Goal: Book appointment/travel/reservation

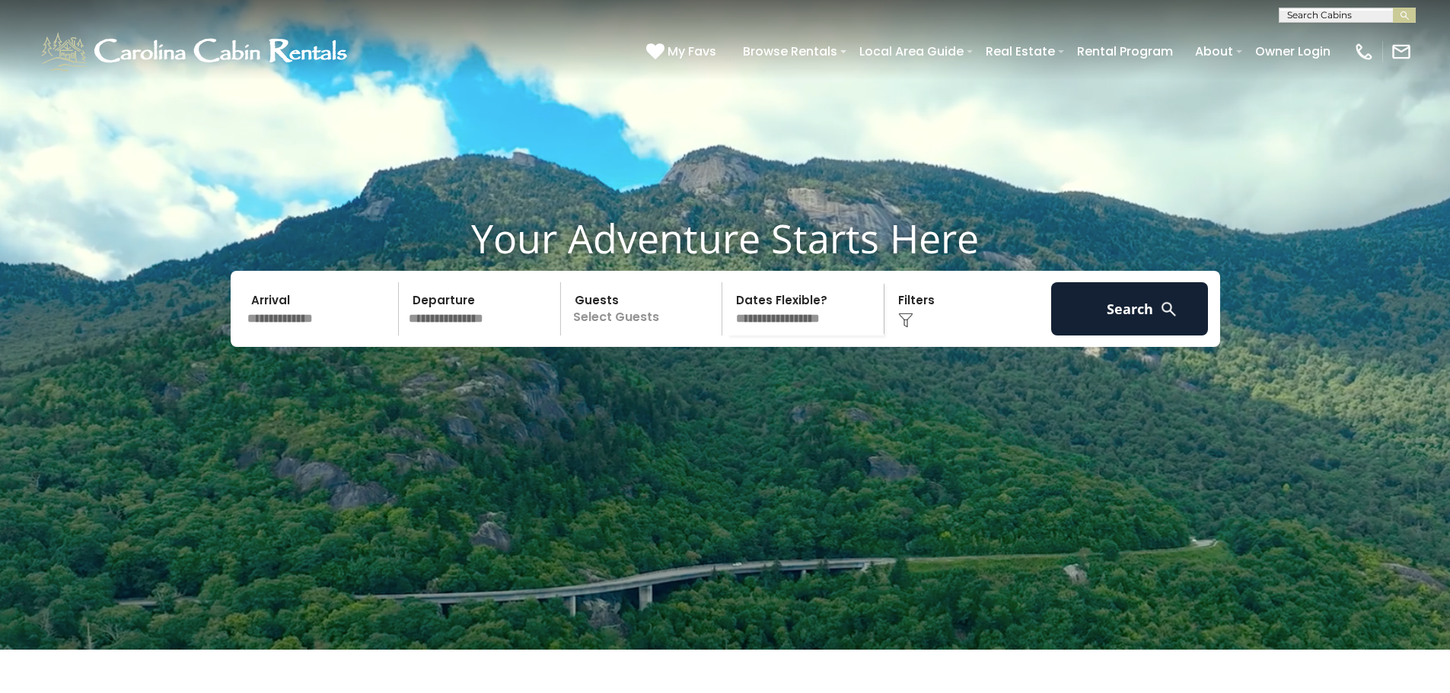
scroll to position [76, 0]
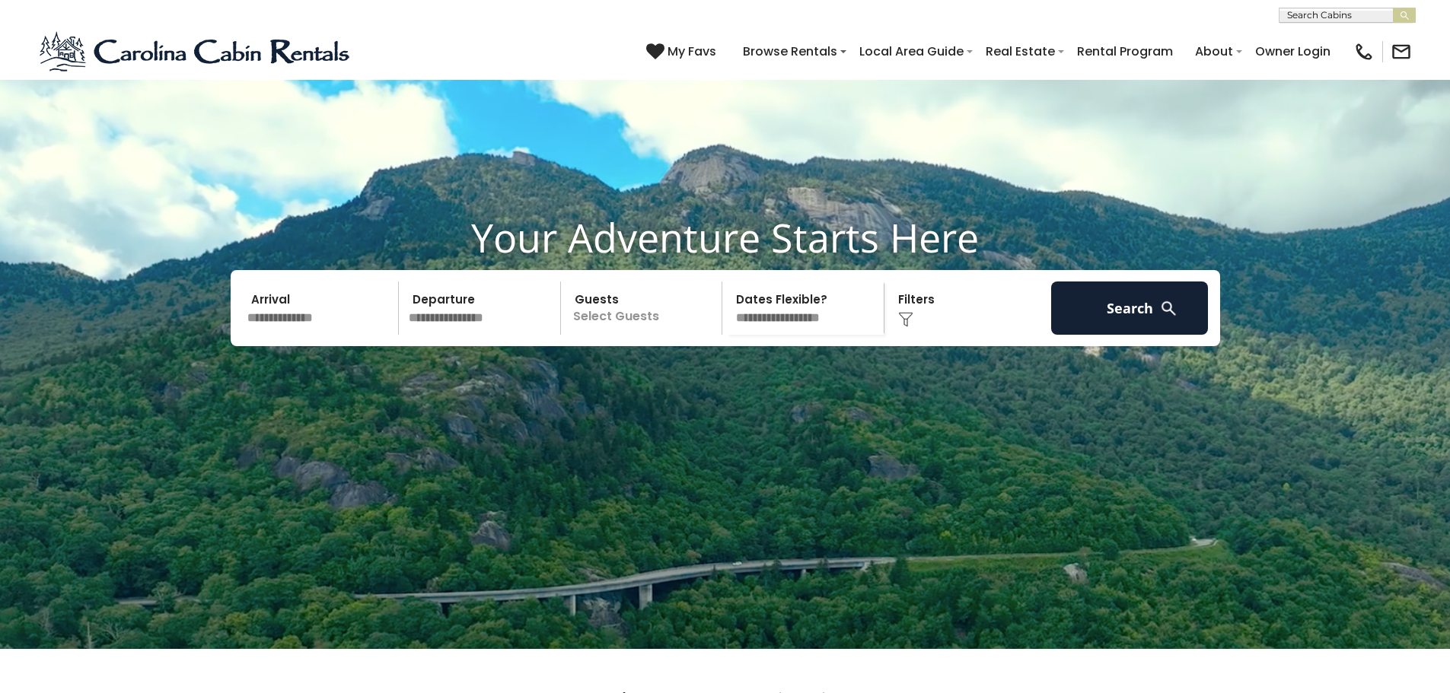
click at [336, 335] on input "text" at bounding box center [321, 308] width 158 height 53
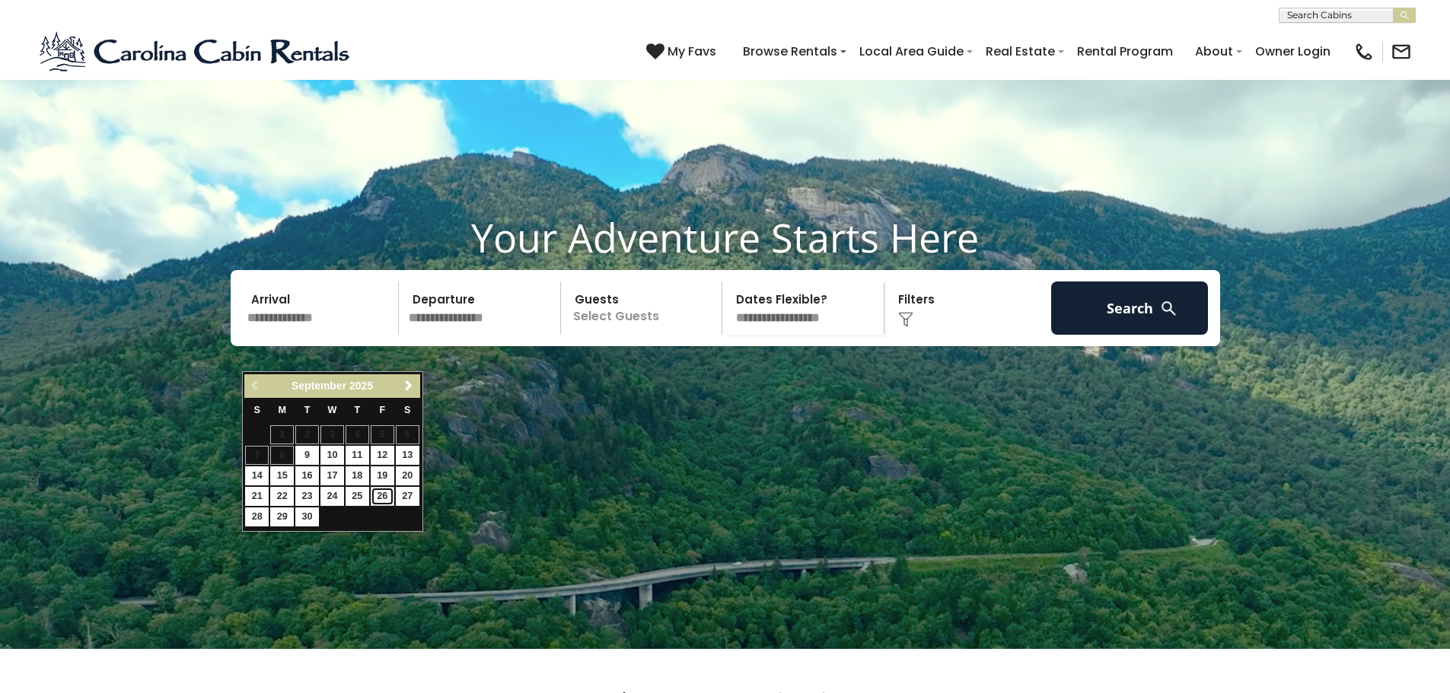
click at [389, 494] on link "26" at bounding box center [383, 496] width 24 height 19
type input "*******"
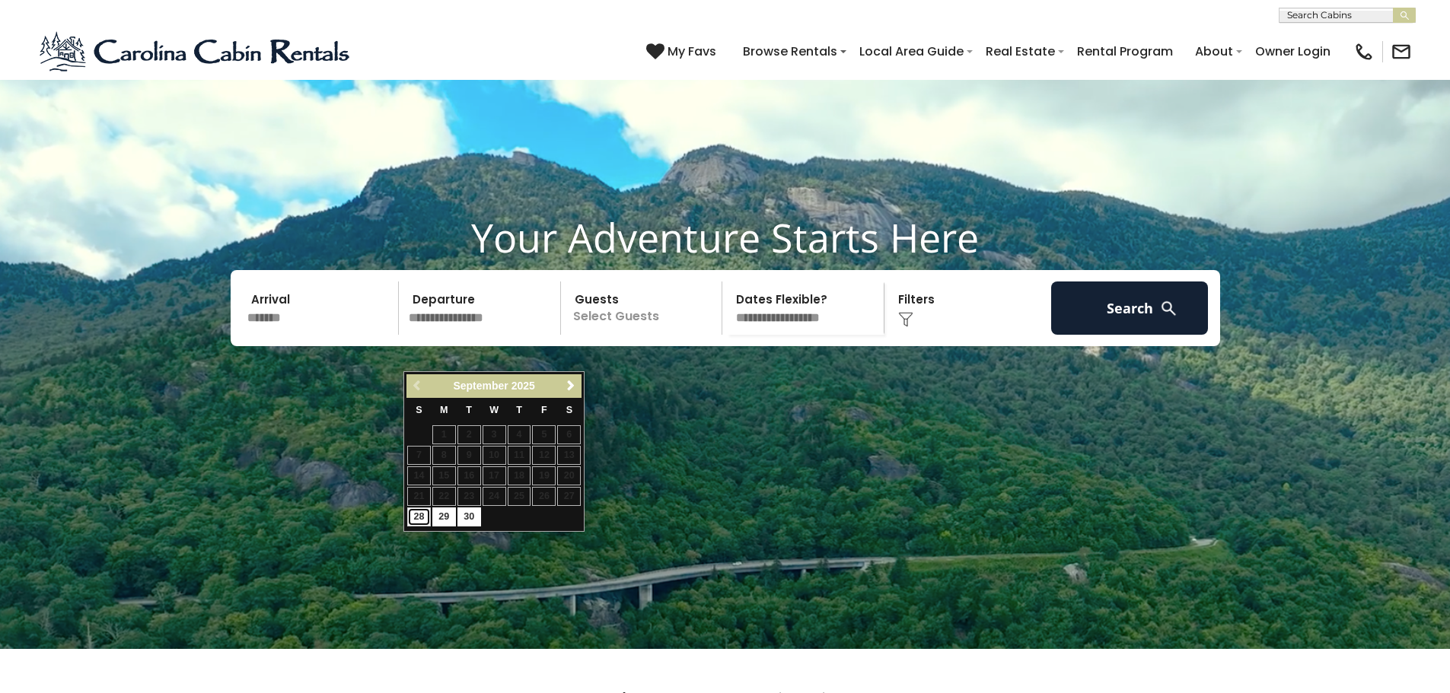
click at [423, 525] on link "28" at bounding box center [419, 517] width 24 height 19
type input "*******"
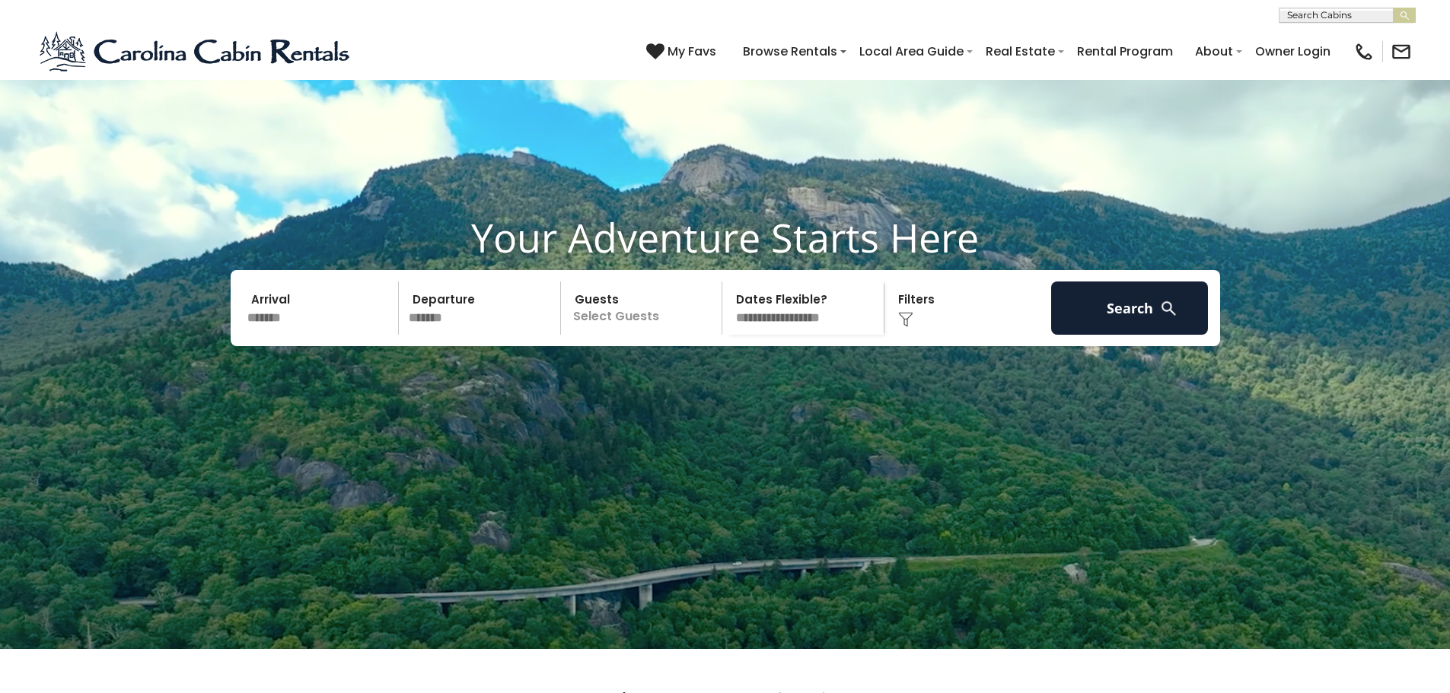
click at [611, 335] on p "Select Guests" at bounding box center [643, 308] width 157 height 53
click at [710, 380] on div "+" at bounding box center [717, 371] width 18 height 18
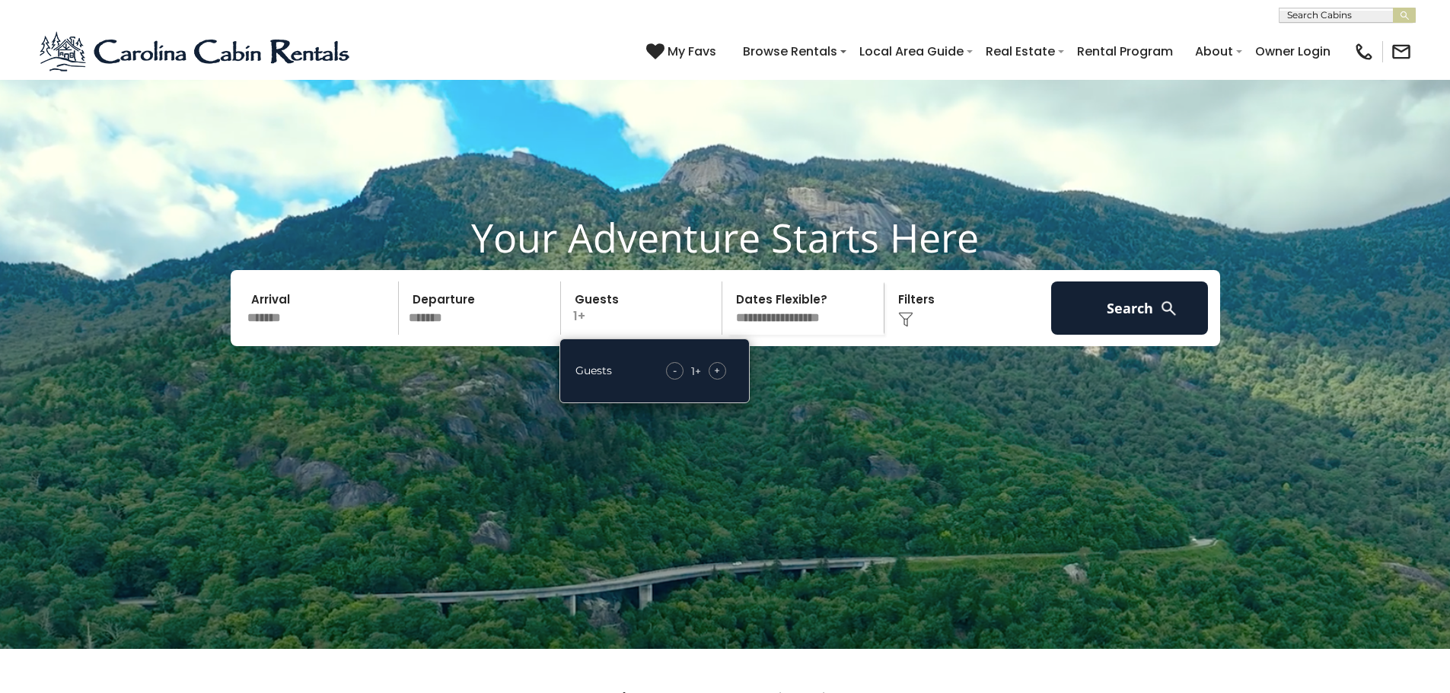
click at [715, 378] on span "+" at bounding box center [717, 370] width 6 height 15
click at [920, 335] on div "Click to Choose" at bounding box center [968, 308] width 158 height 53
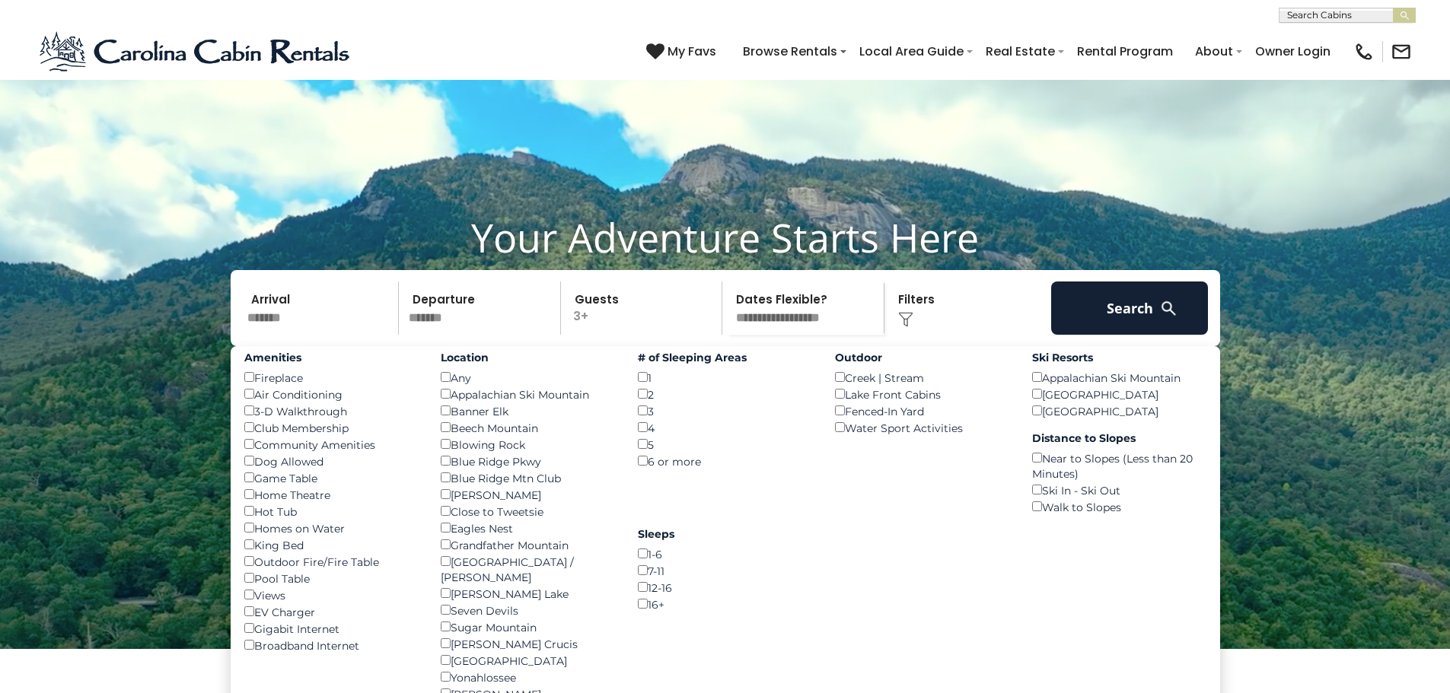
click at [903, 327] on img at bounding box center [905, 319] width 15 height 15
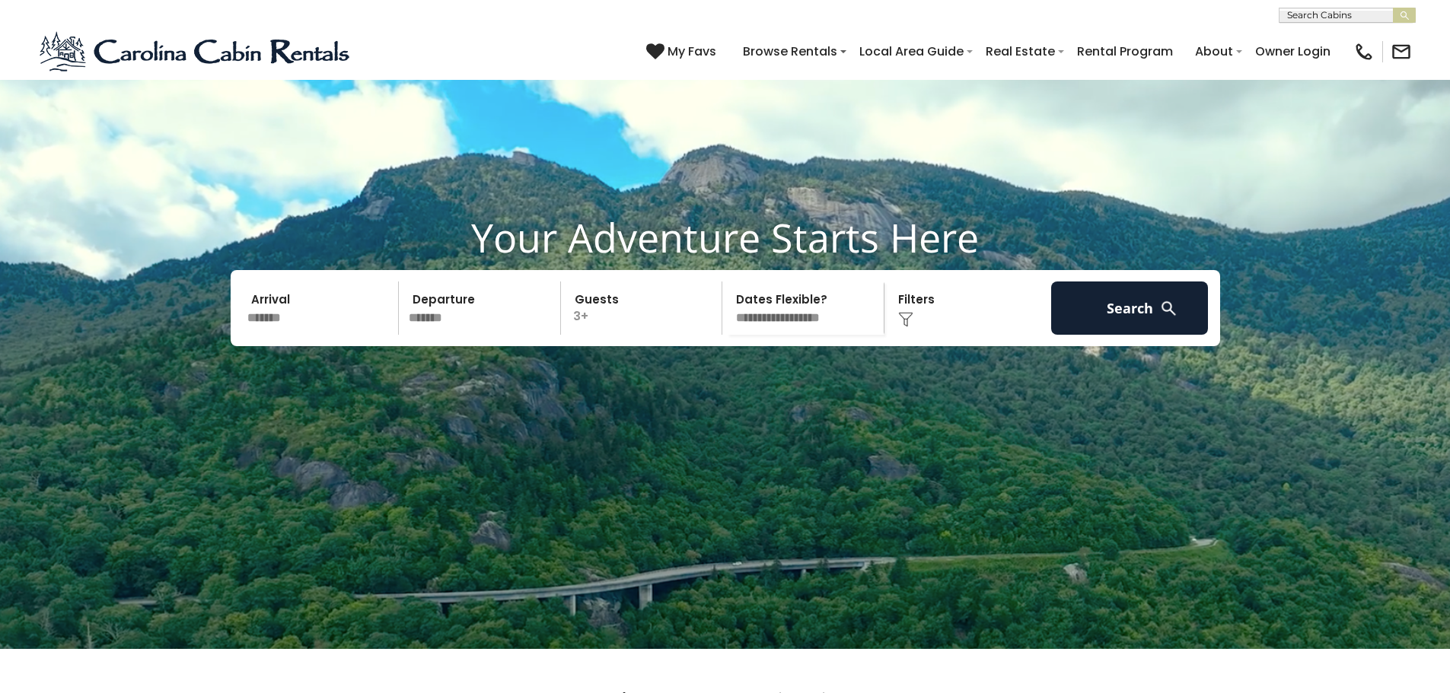
click at [903, 327] on img at bounding box center [905, 319] width 15 height 15
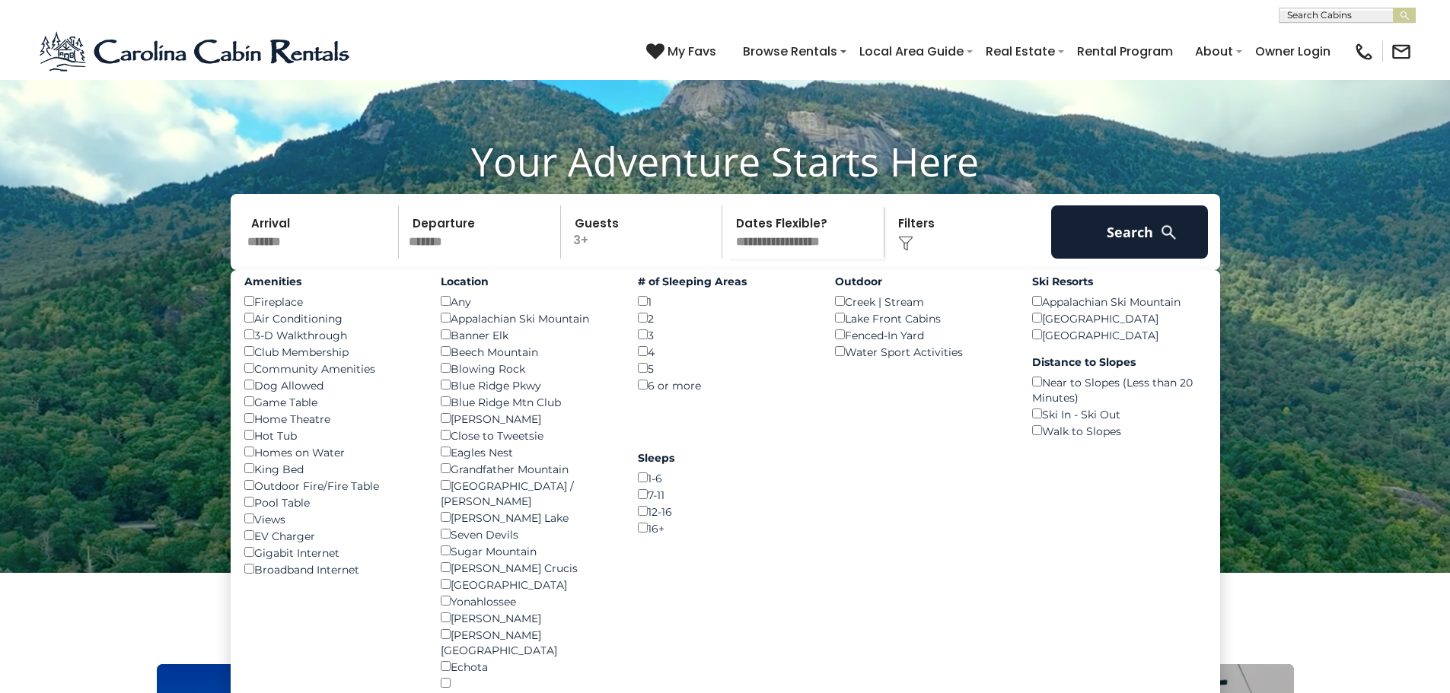
scroll to position [228, 0]
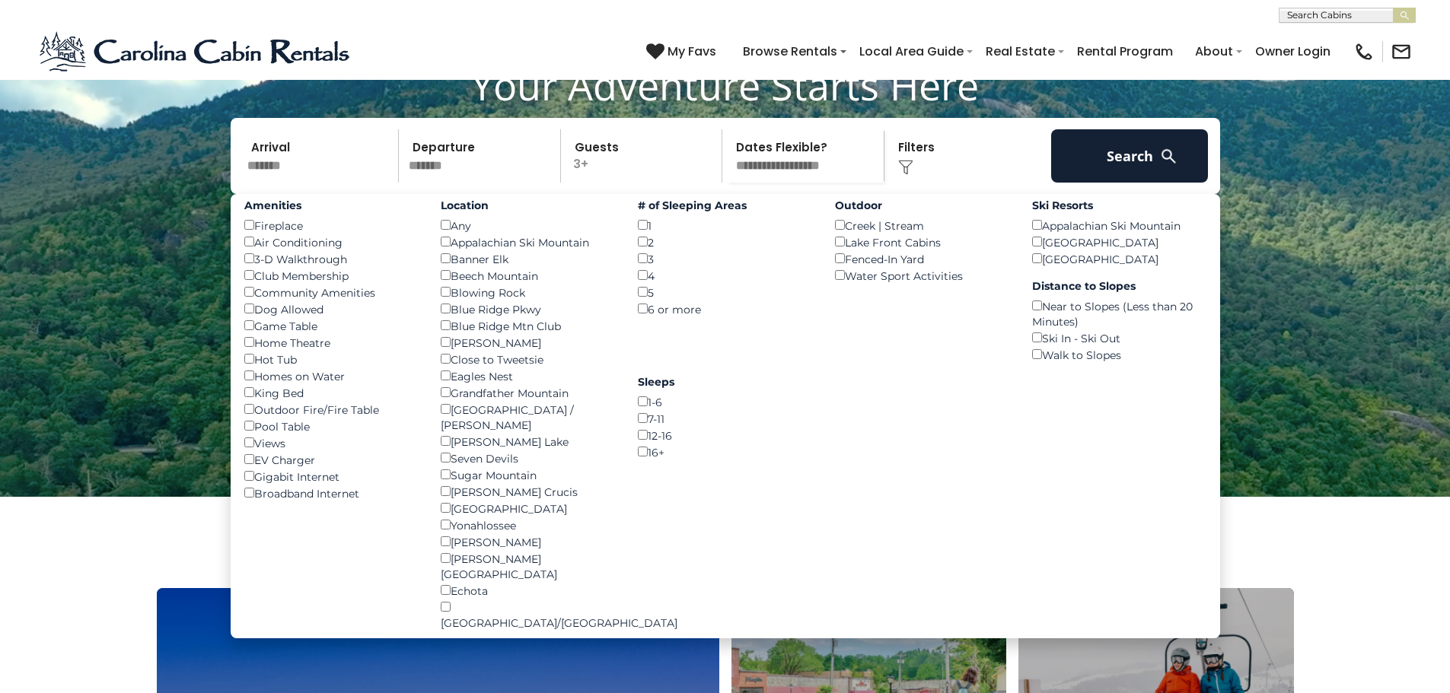
click at [634, 299] on div "# of Sleeping Areas 1 () 2 () 3 () 4 () 5 () 6 or more ()" at bounding box center [724, 255] width 197 height 123
click at [649, 267] on div "3 ()" at bounding box center [725, 258] width 174 height 17
click at [1102, 183] on button "Search" at bounding box center [1130, 155] width 158 height 53
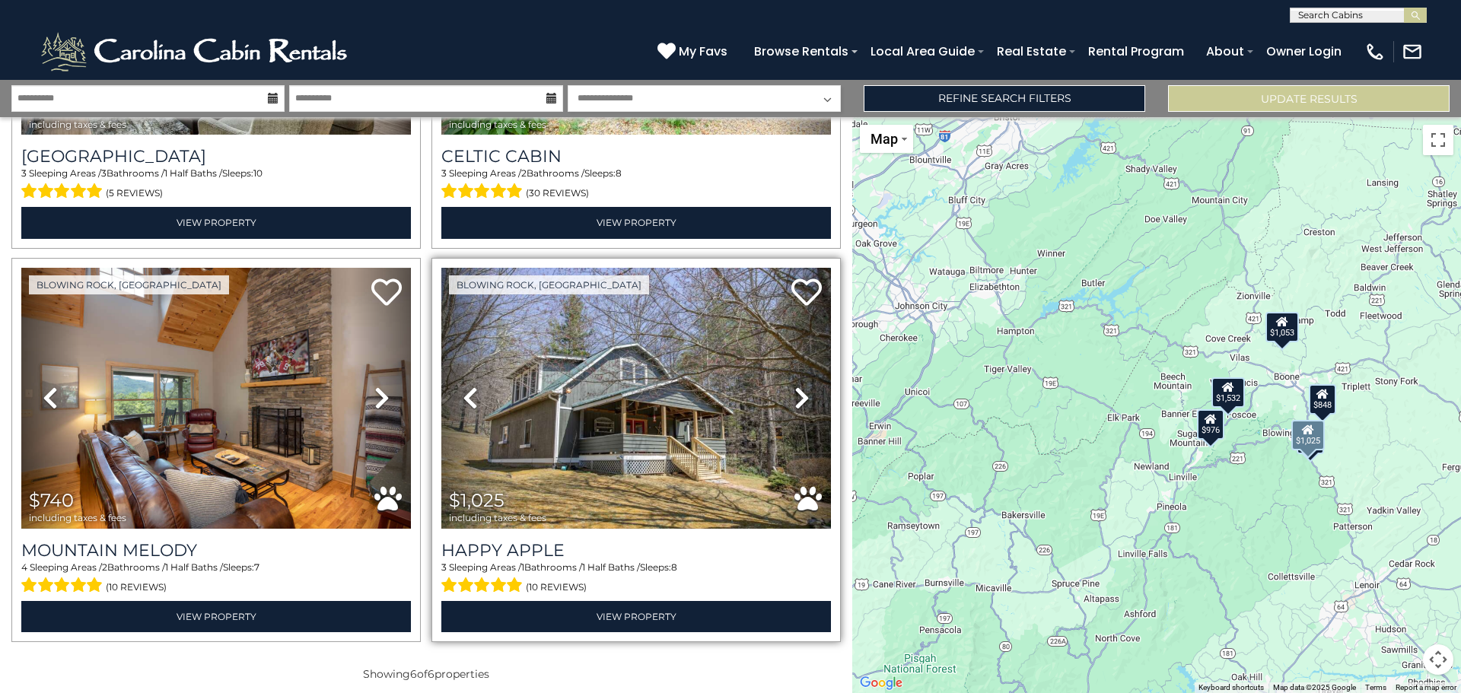
scroll to position [701, 0]
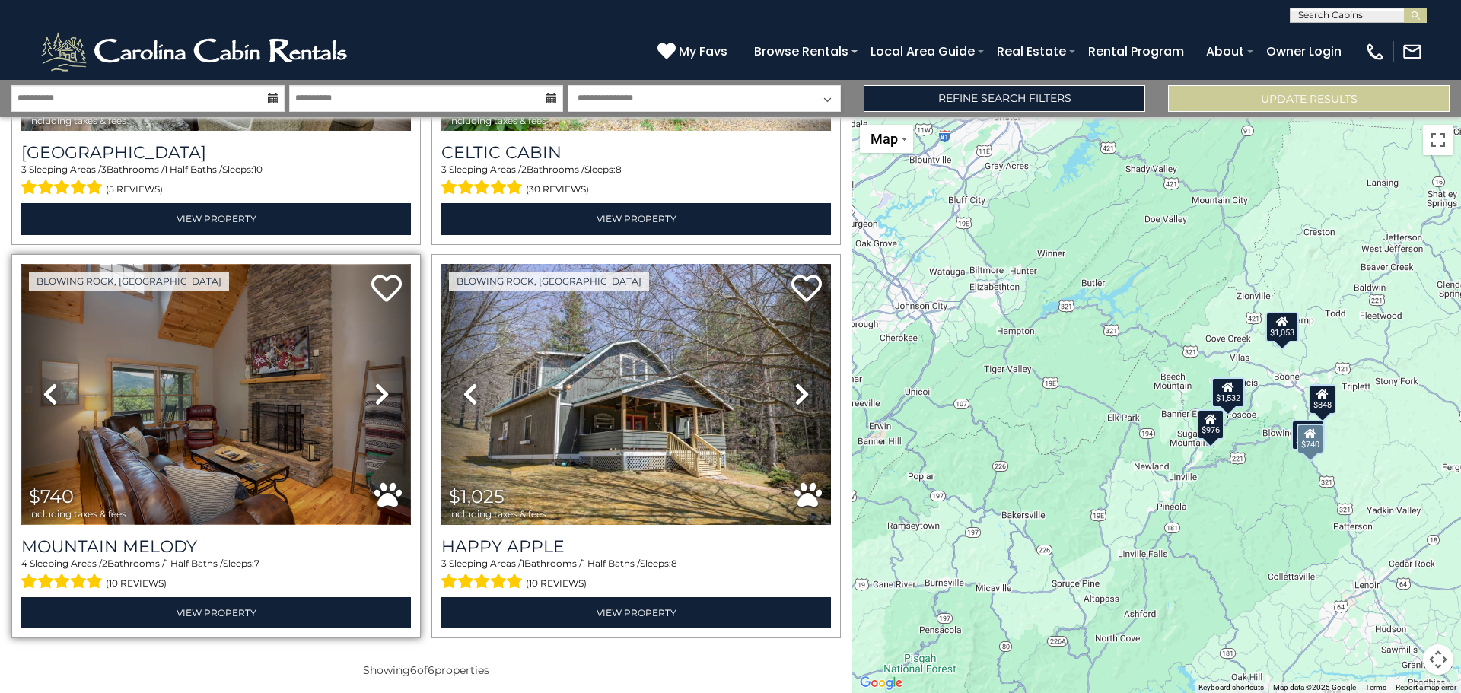
click at [217, 398] on img at bounding box center [216, 394] width 390 height 261
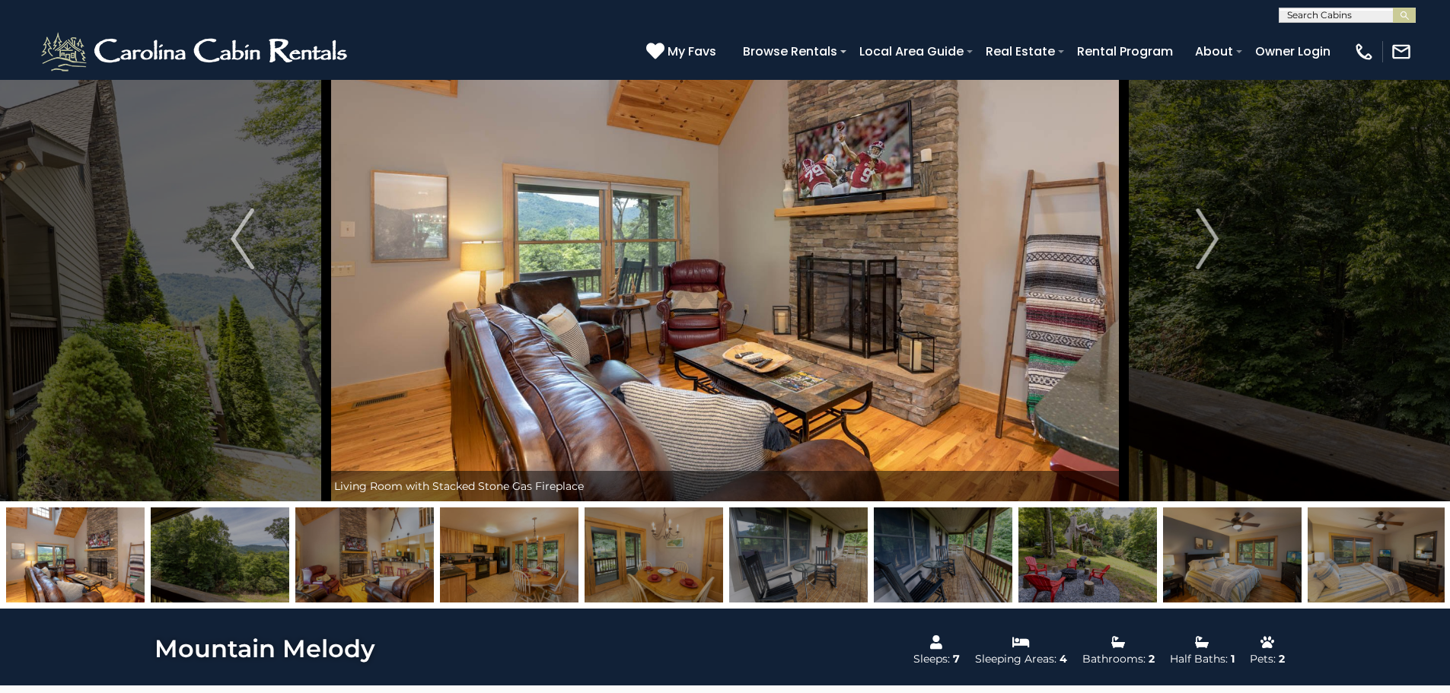
scroll to position [76, 0]
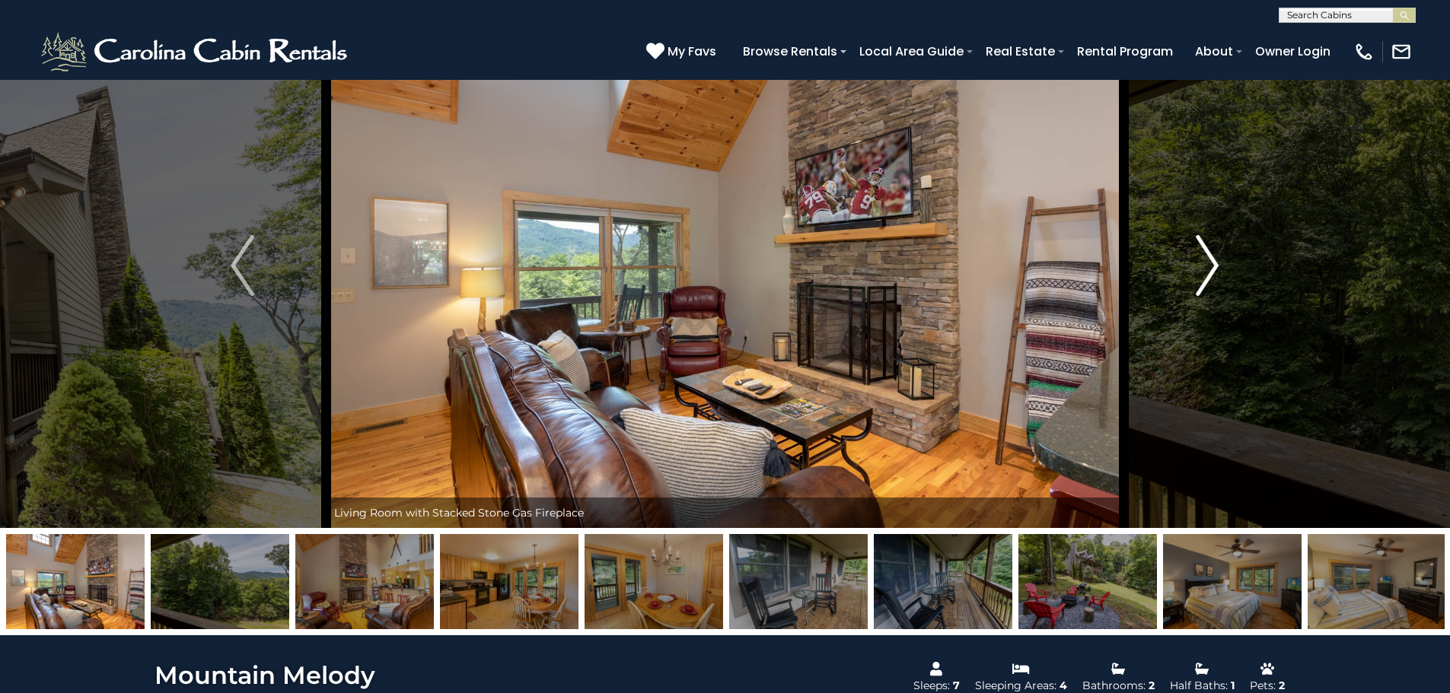
click at [1207, 266] on img "Next" at bounding box center [1206, 265] width 23 height 61
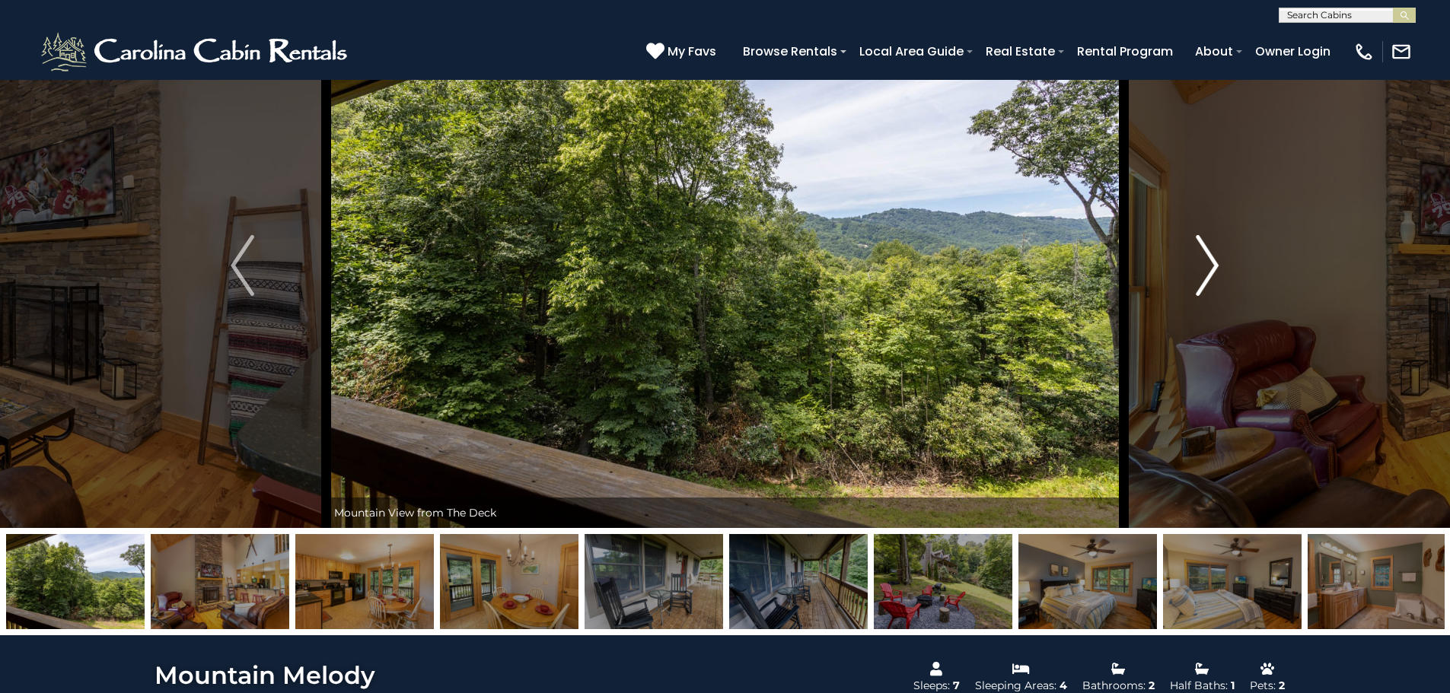
click at [1205, 266] on img "Next" at bounding box center [1206, 265] width 23 height 61
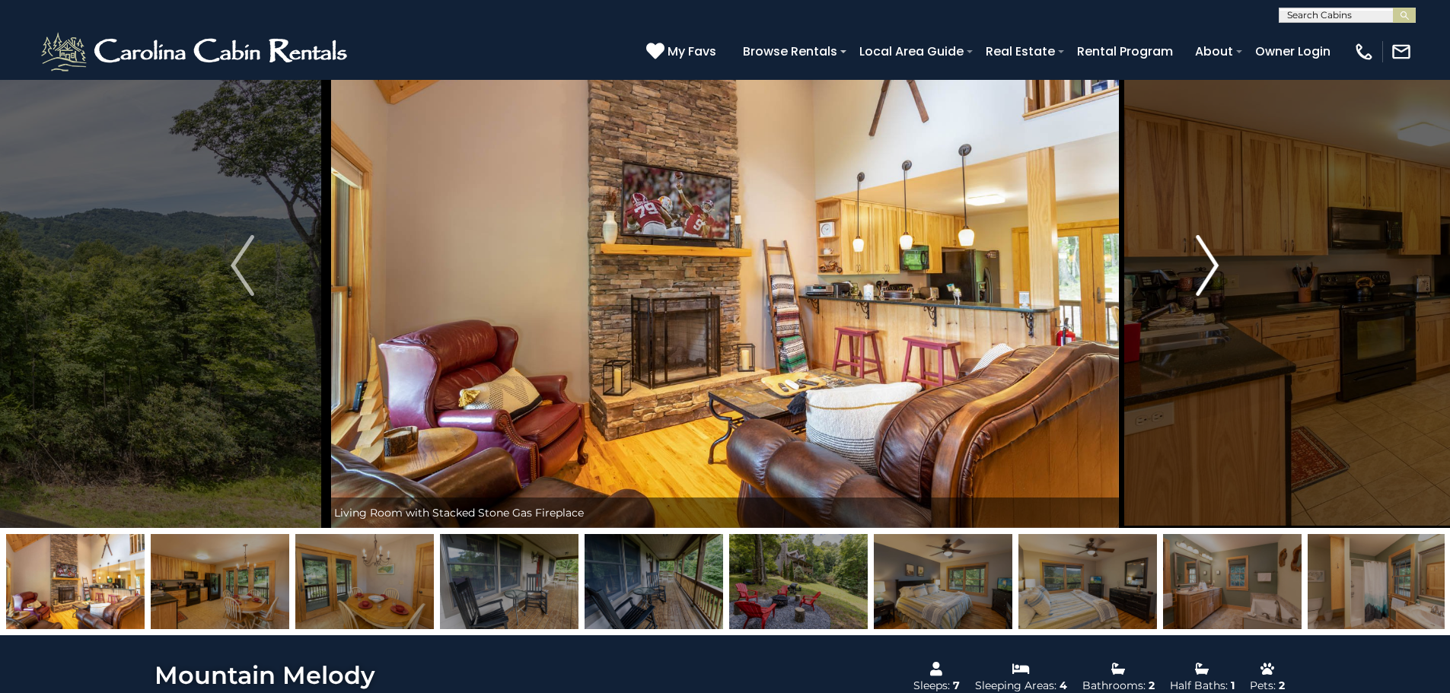
click at [1205, 266] on img "Next" at bounding box center [1206, 265] width 23 height 61
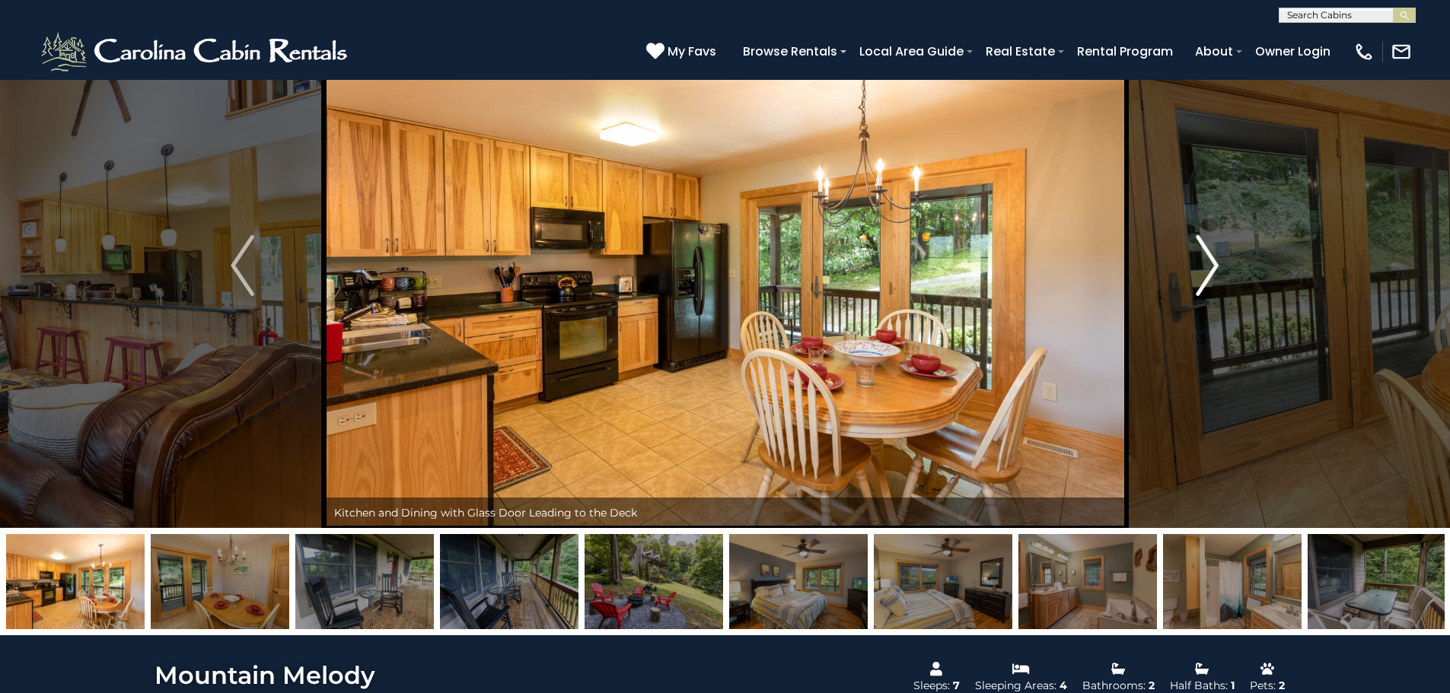
click at [1205, 266] on img "Next" at bounding box center [1206, 265] width 23 height 61
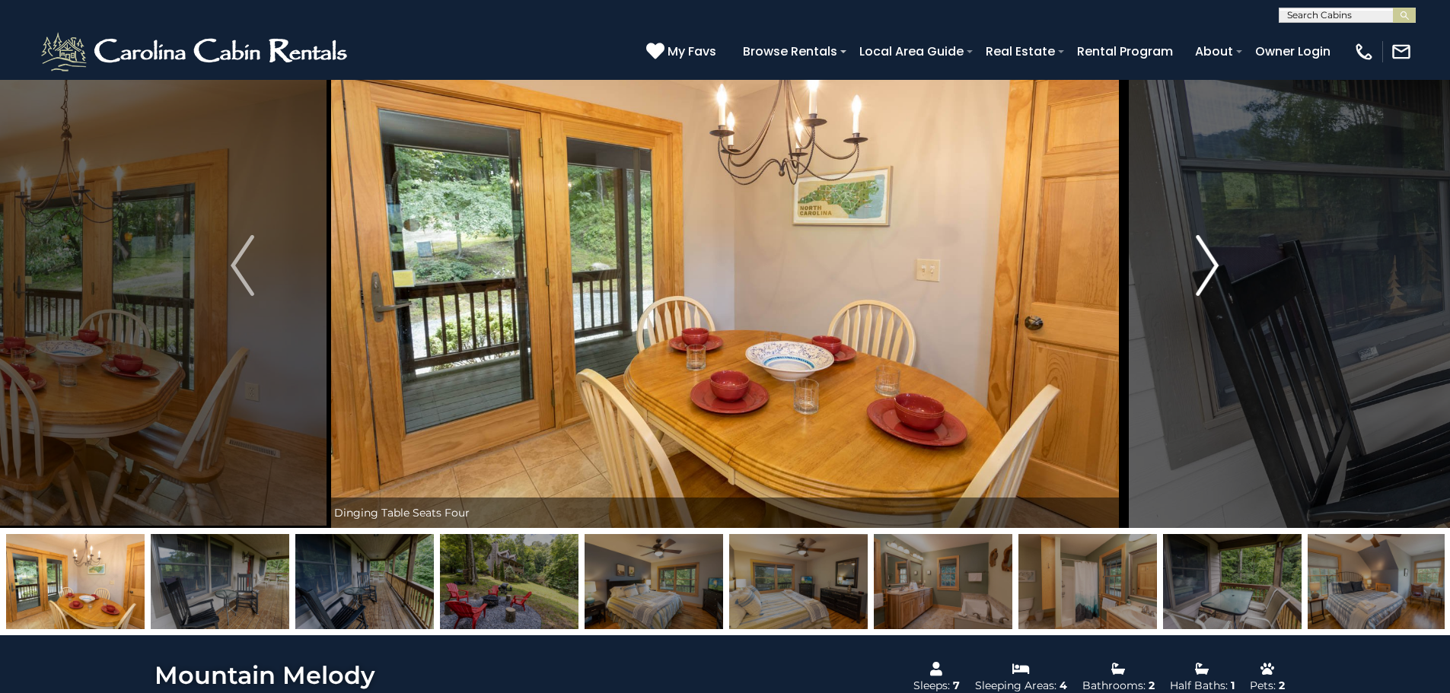
click at [1205, 266] on img "Next" at bounding box center [1206, 265] width 23 height 61
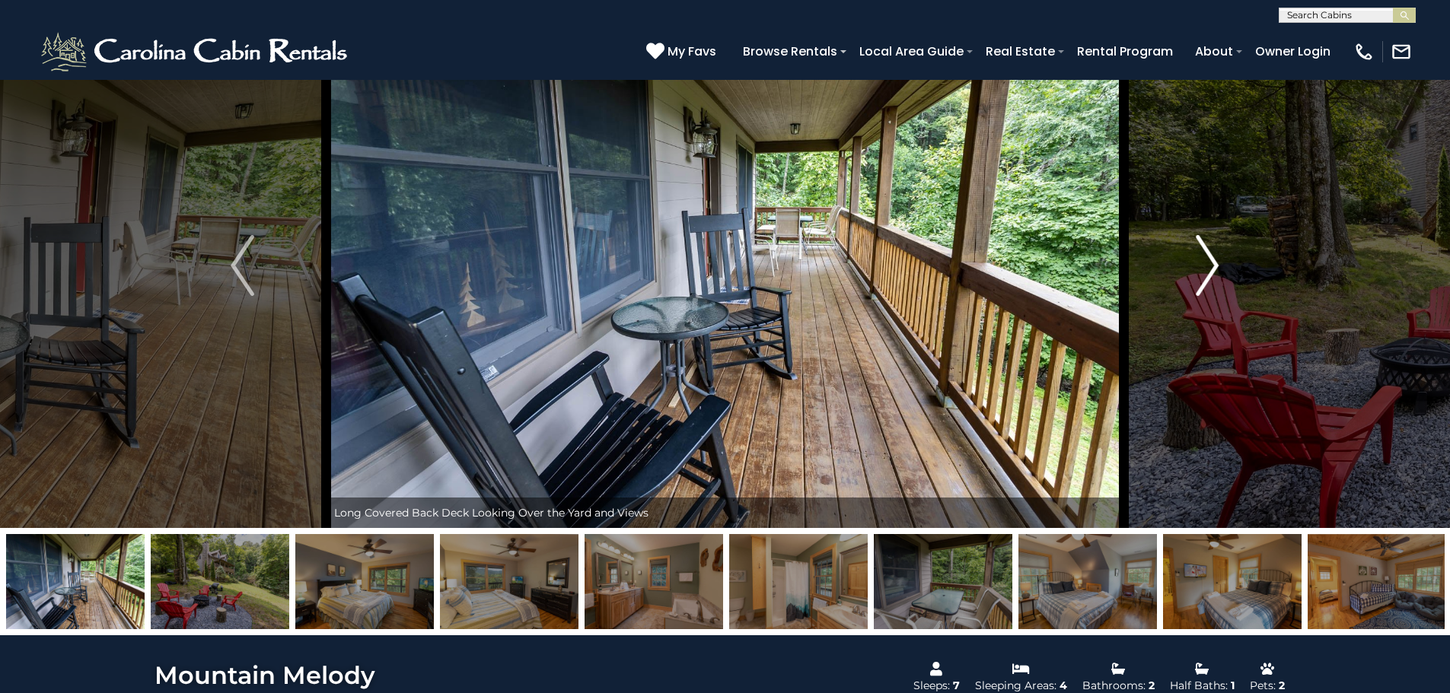
click at [1205, 266] on img "Next" at bounding box center [1206, 265] width 23 height 61
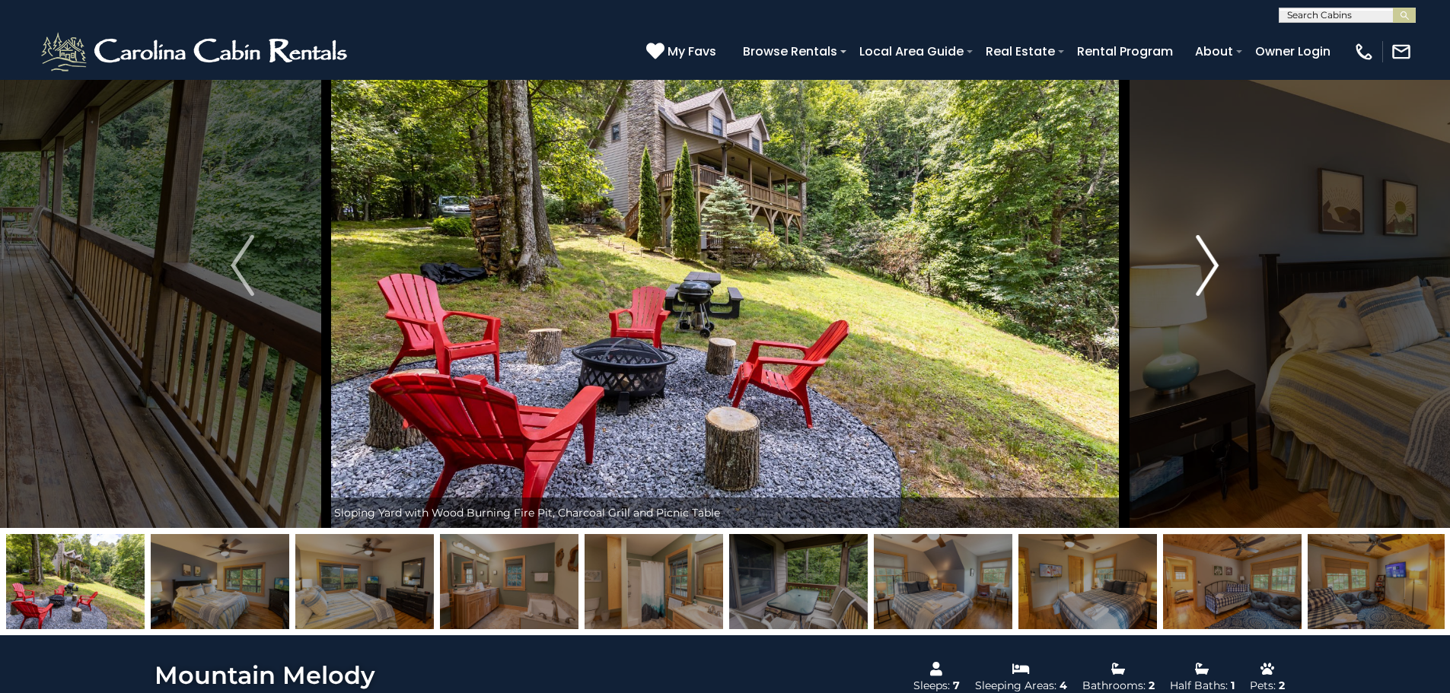
click at [1205, 266] on img "Next" at bounding box center [1206, 265] width 23 height 61
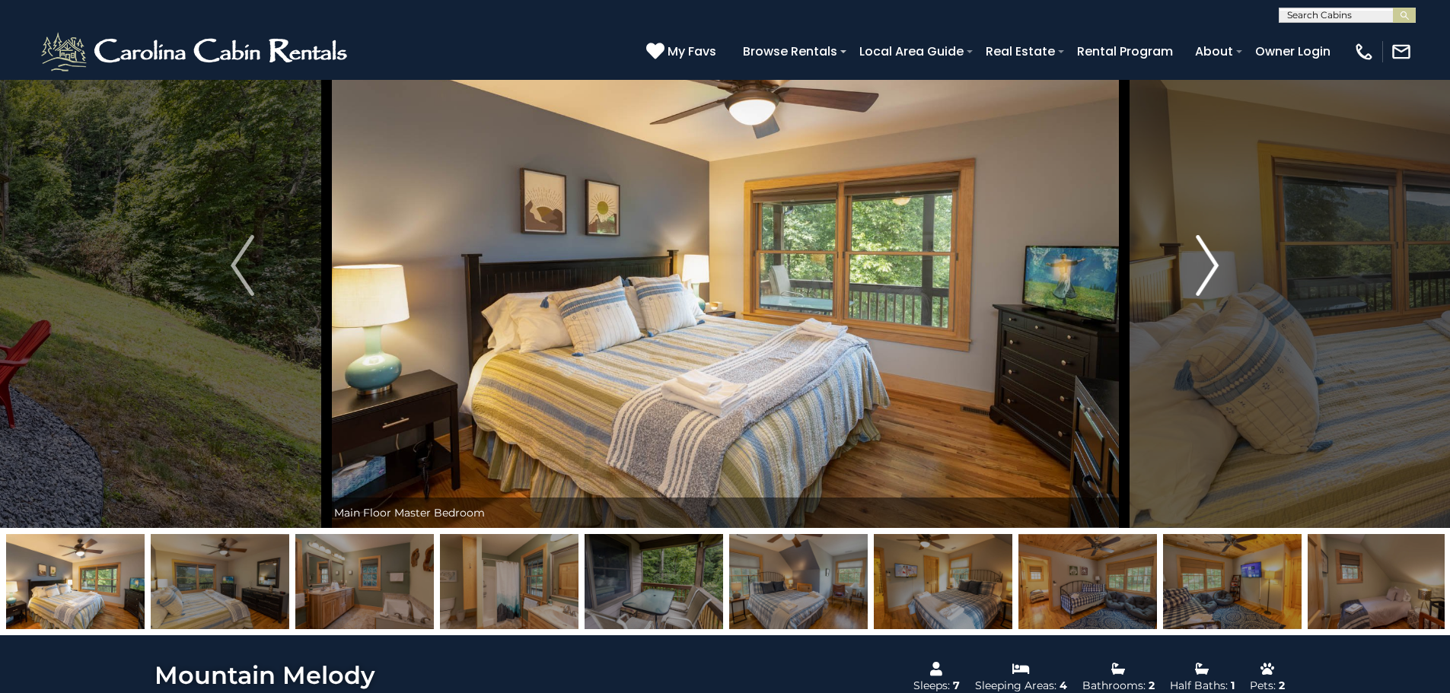
click at [1205, 266] on img "Next" at bounding box center [1206, 265] width 23 height 61
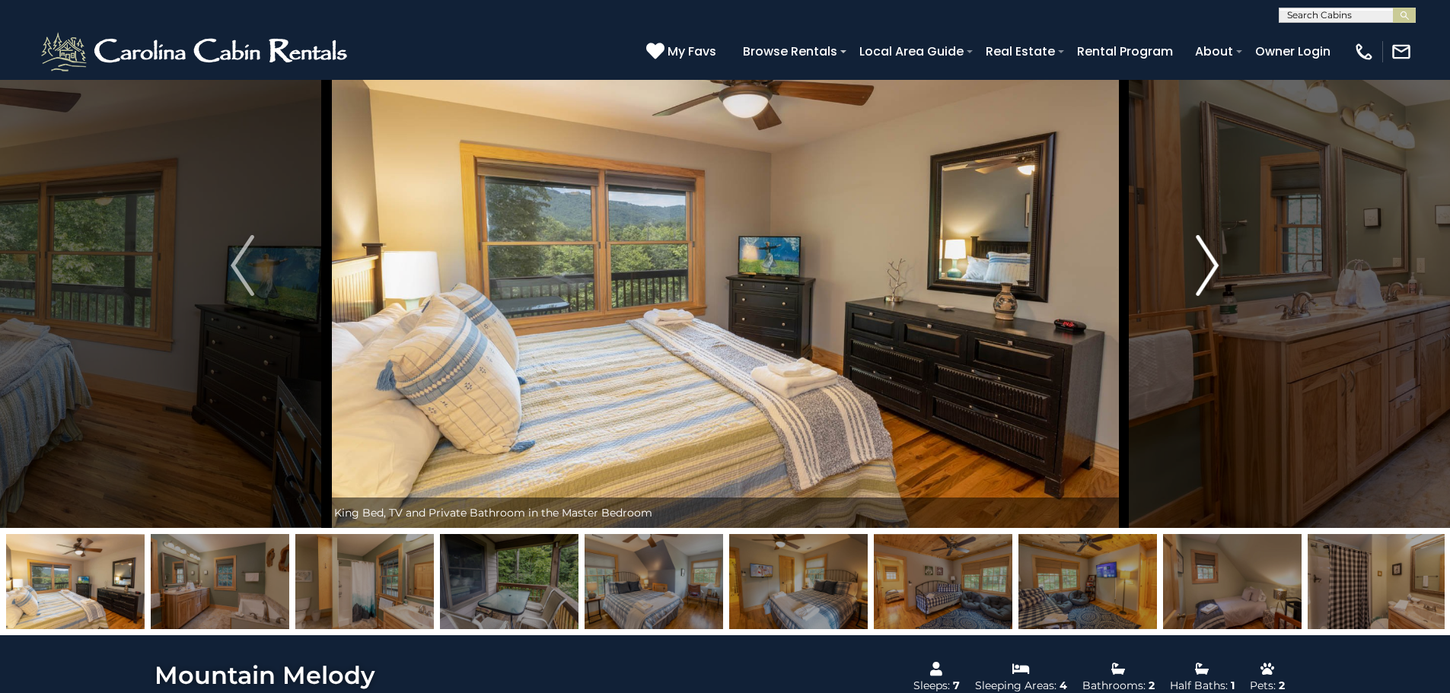
click at [1205, 266] on img "Next" at bounding box center [1206, 265] width 23 height 61
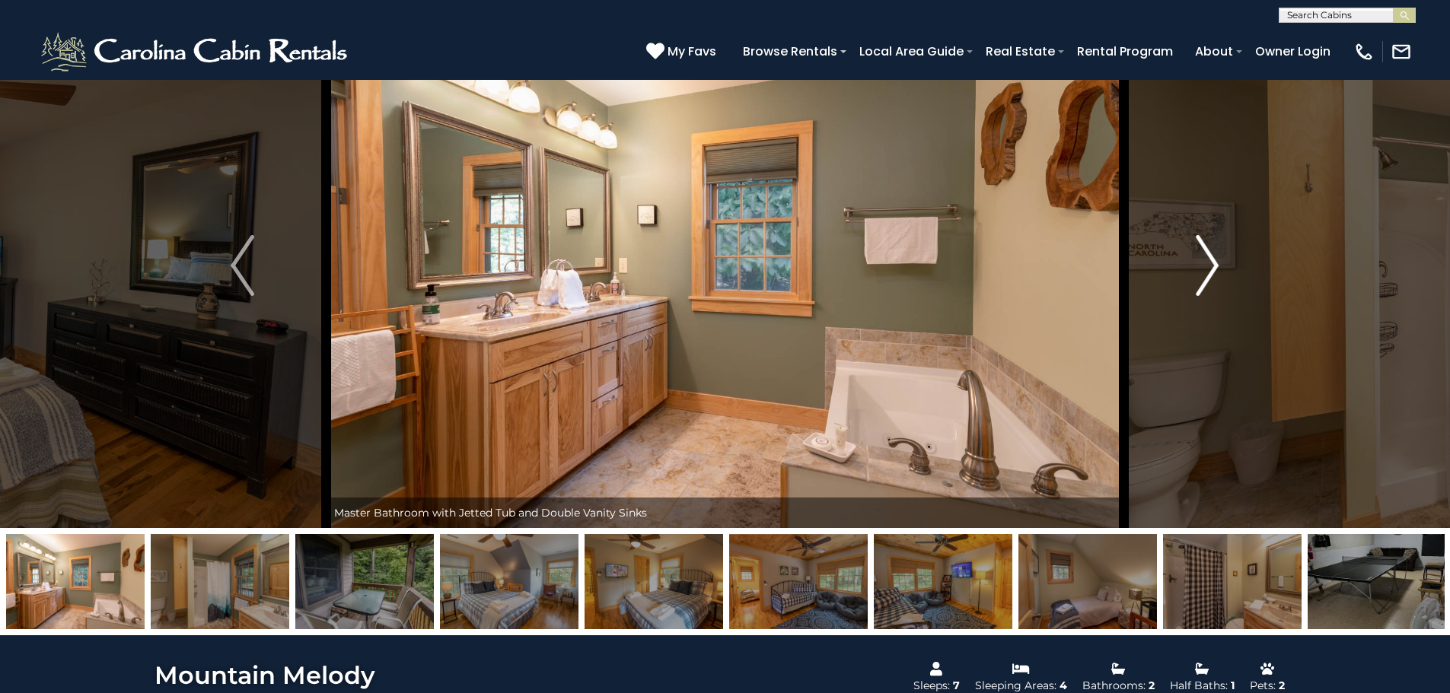
click at [1205, 266] on img "Next" at bounding box center [1206, 265] width 23 height 61
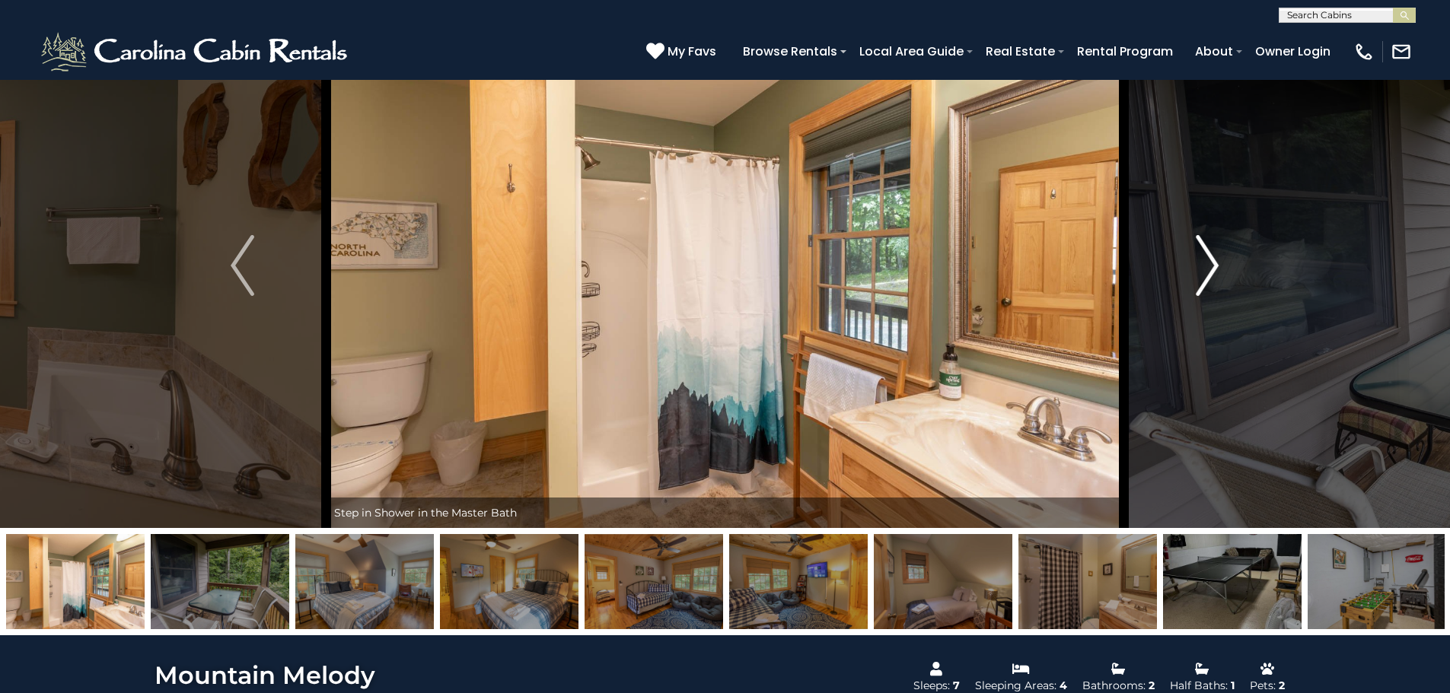
click at [1205, 266] on img "Next" at bounding box center [1206, 265] width 23 height 61
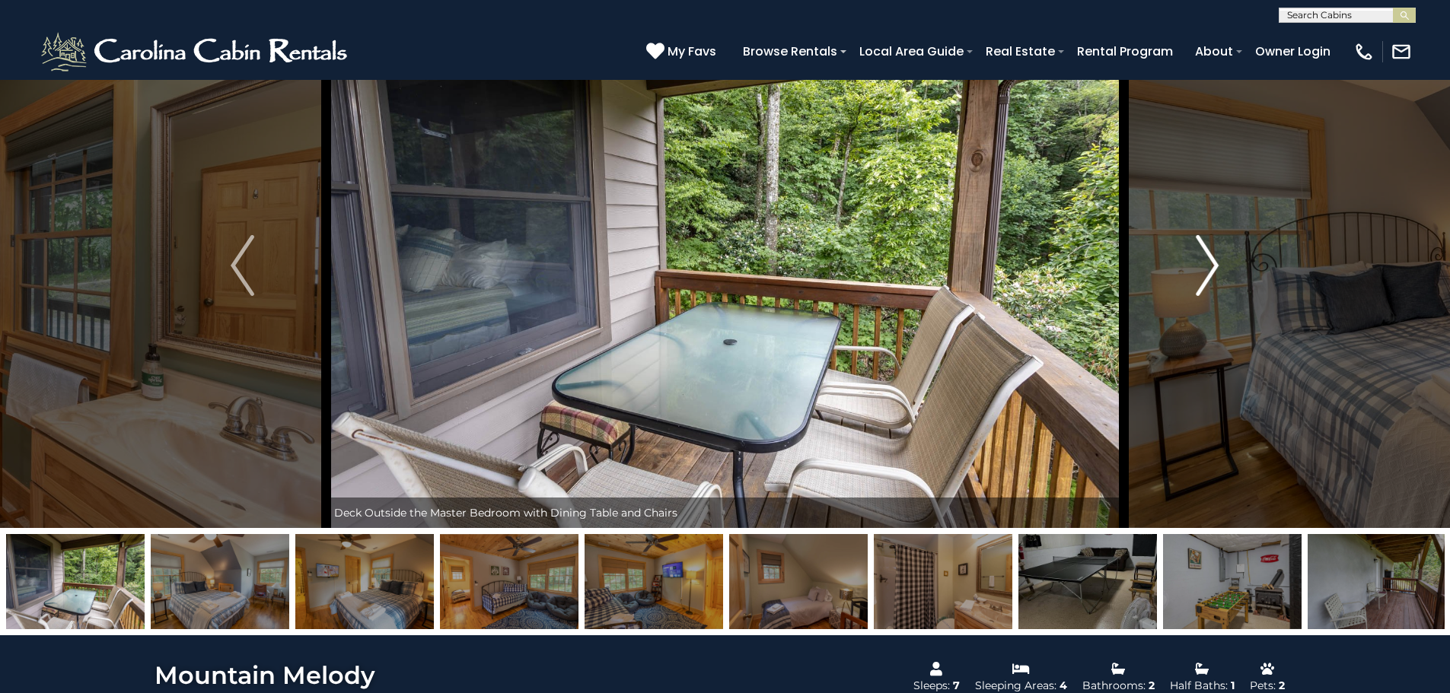
click at [1205, 266] on img "Next" at bounding box center [1206, 265] width 23 height 61
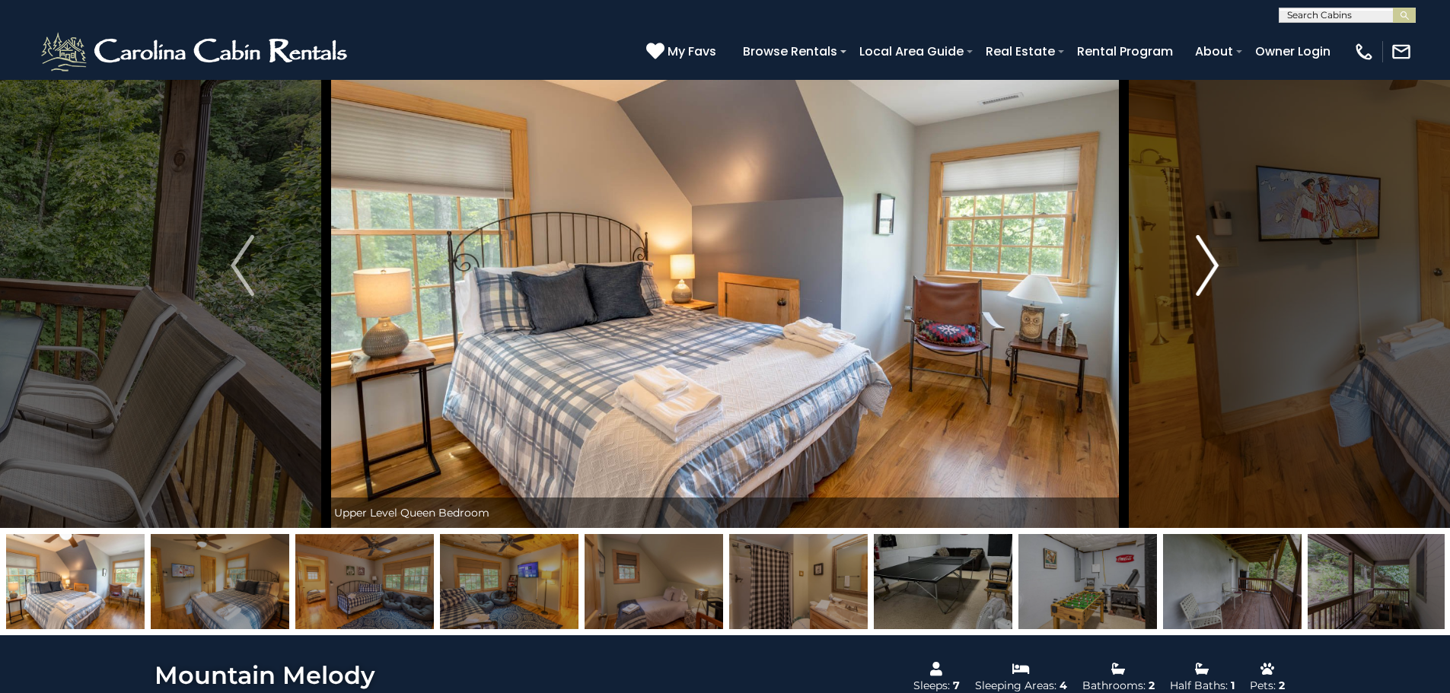
click at [1205, 266] on img "Next" at bounding box center [1206, 265] width 23 height 61
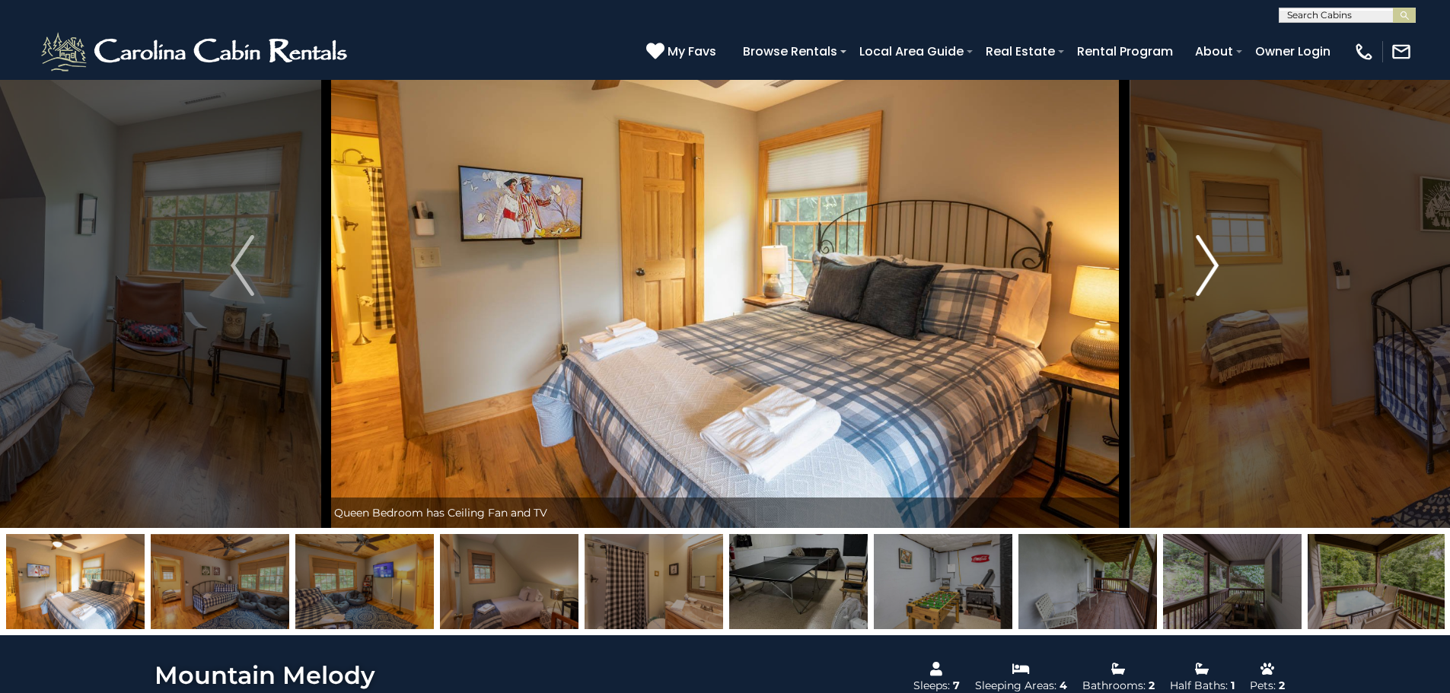
click at [1205, 266] on img "Next" at bounding box center [1206, 265] width 23 height 61
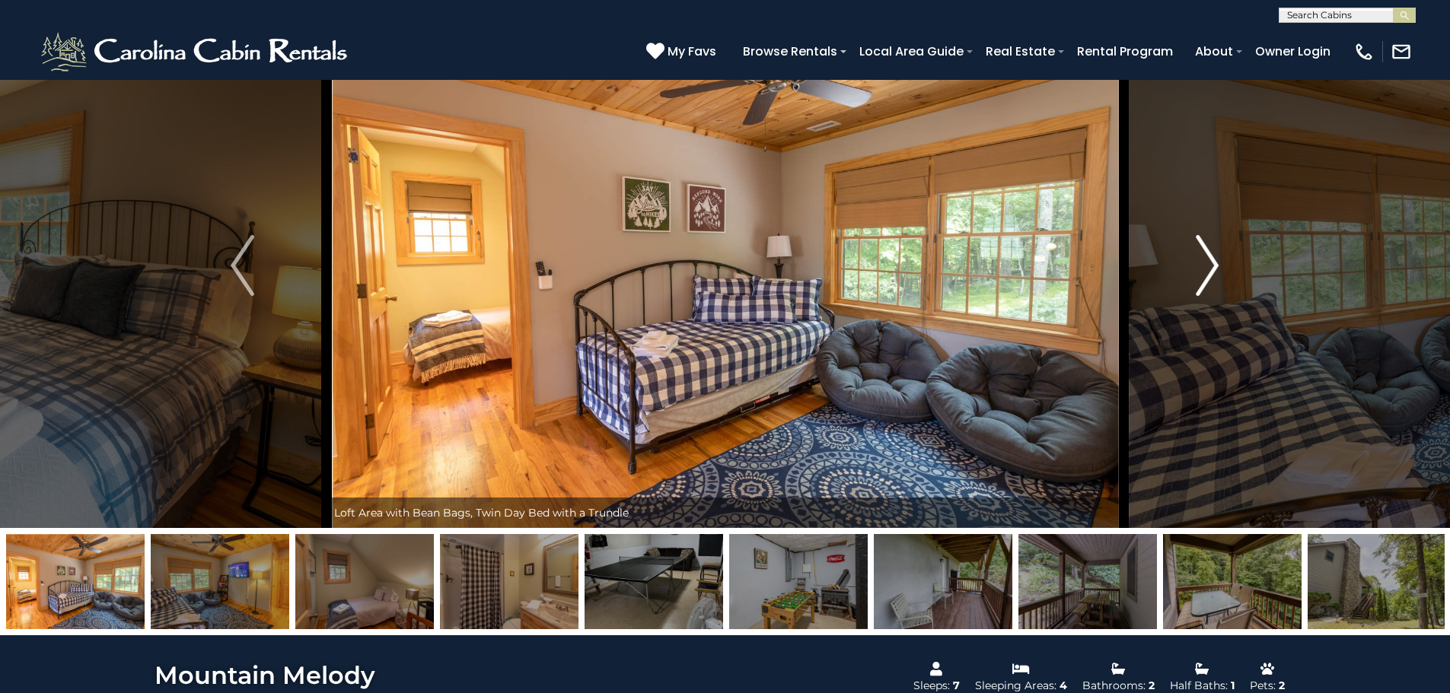
click at [1205, 266] on img "Next" at bounding box center [1206, 265] width 23 height 61
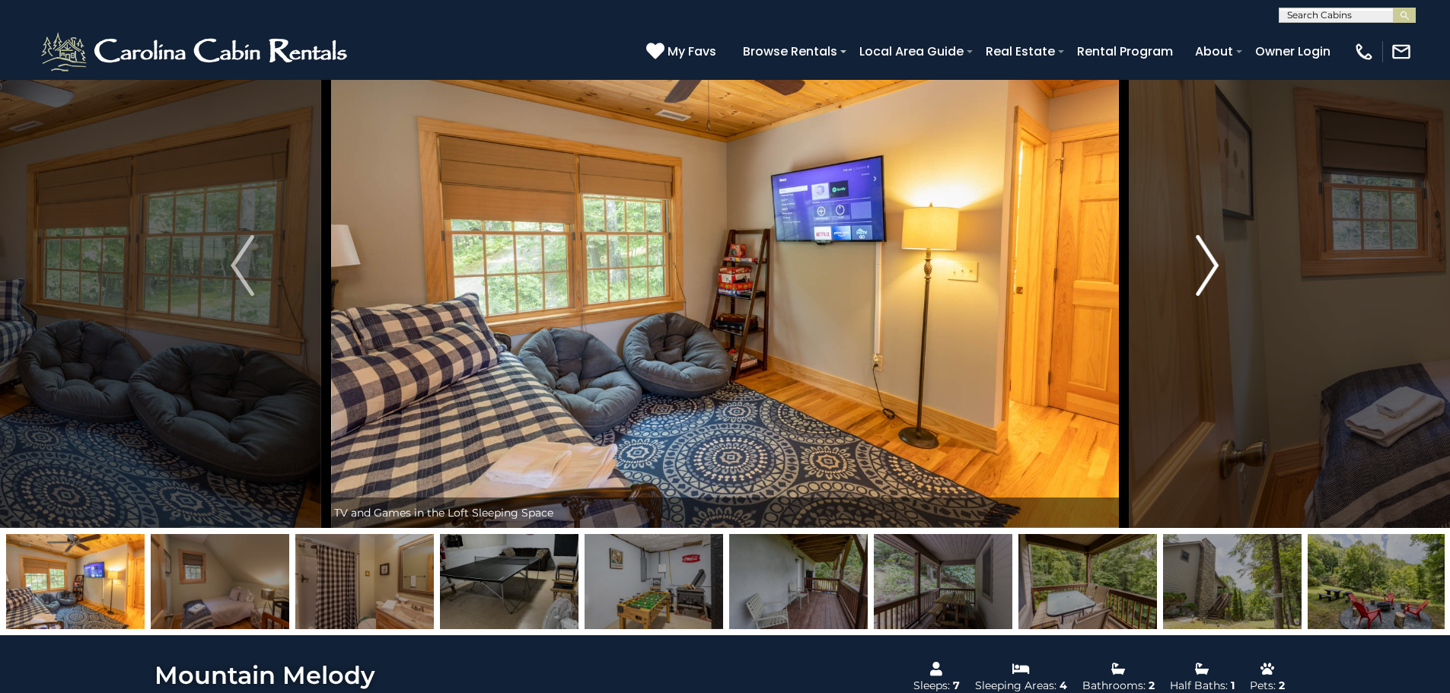
click at [1205, 266] on img "Next" at bounding box center [1206, 265] width 23 height 61
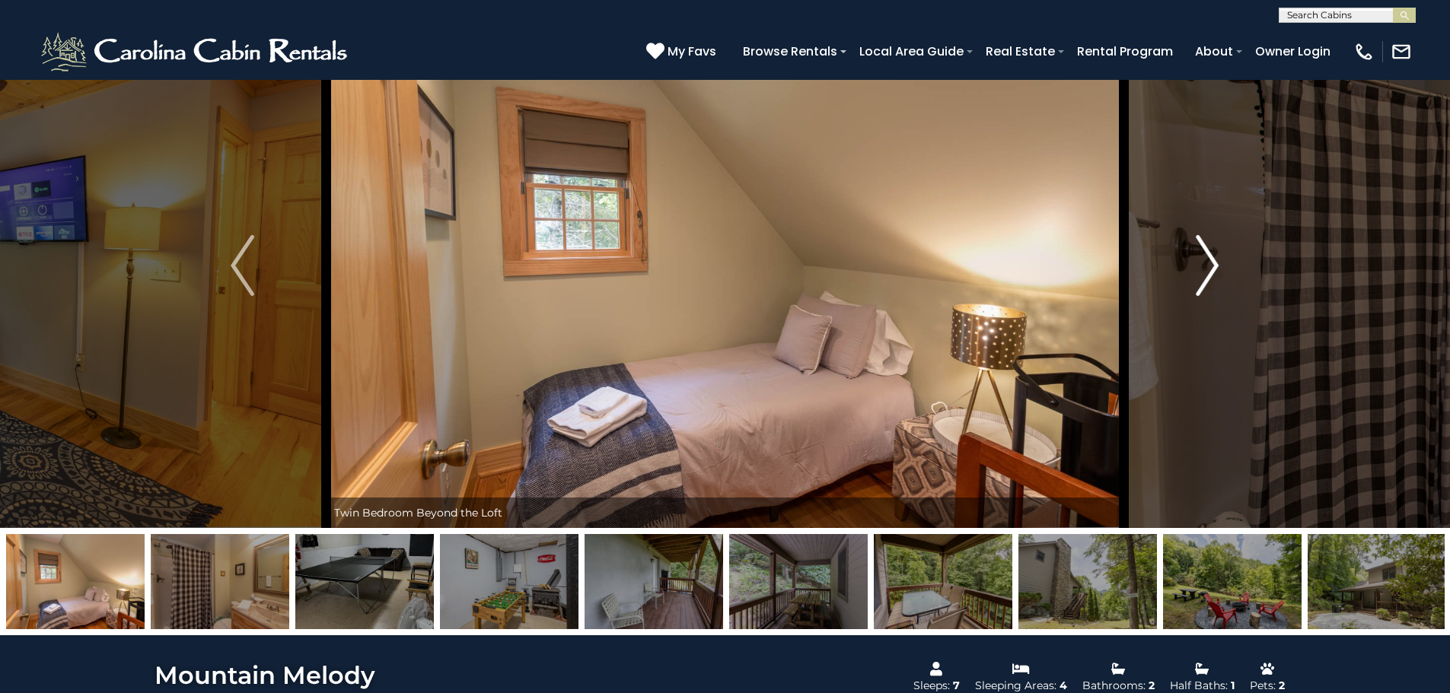
click at [1205, 266] on img "Next" at bounding box center [1206, 265] width 23 height 61
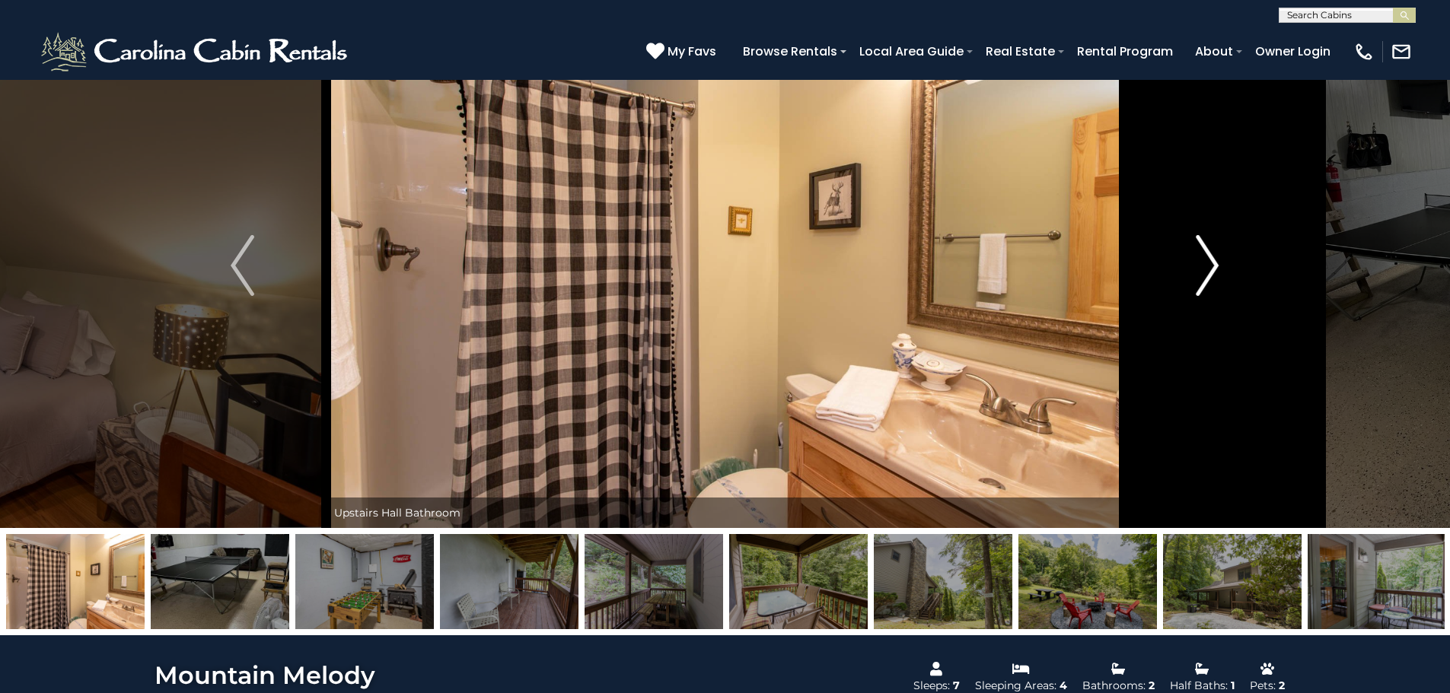
click at [1205, 266] on img "Next" at bounding box center [1206, 265] width 23 height 61
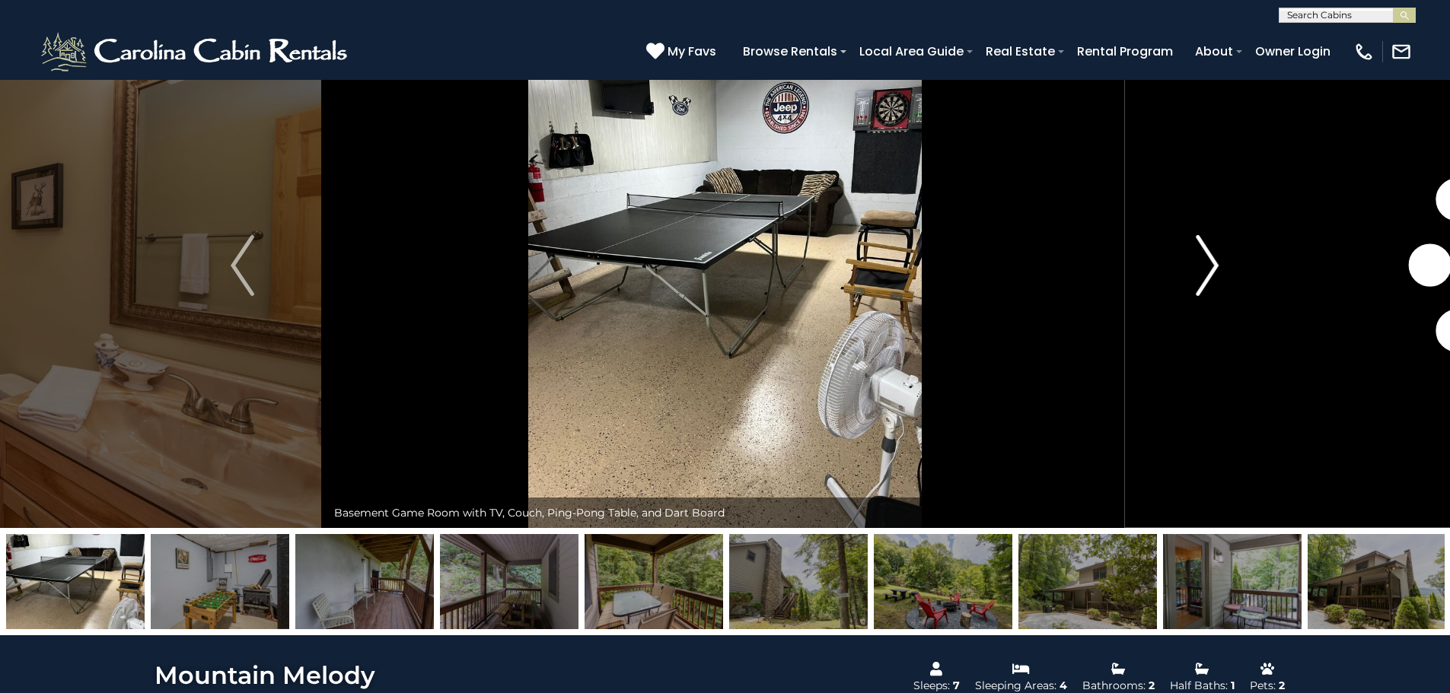
click at [1205, 266] on img "Next" at bounding box center [1206, 265] width 23 height 61
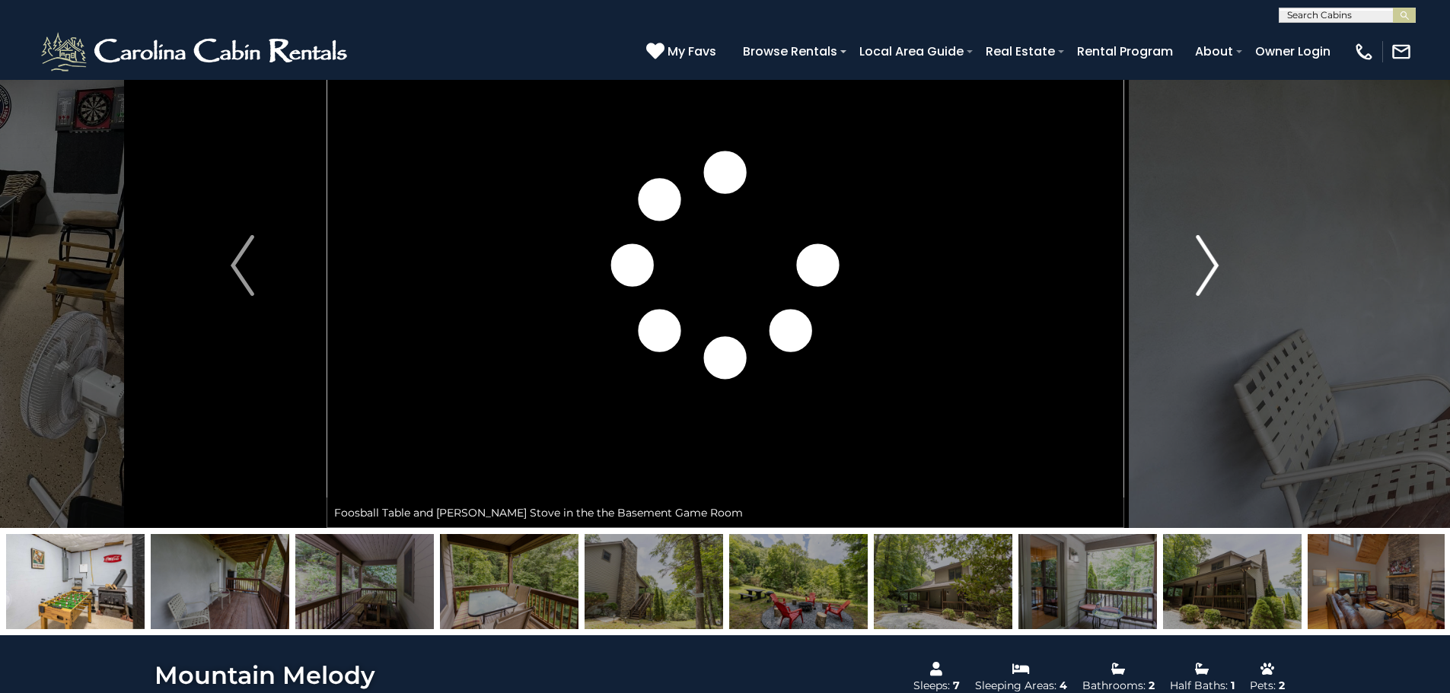
click at [1205, 266] on img "Next" at bounding box center [1206, 265] width 23 height 61
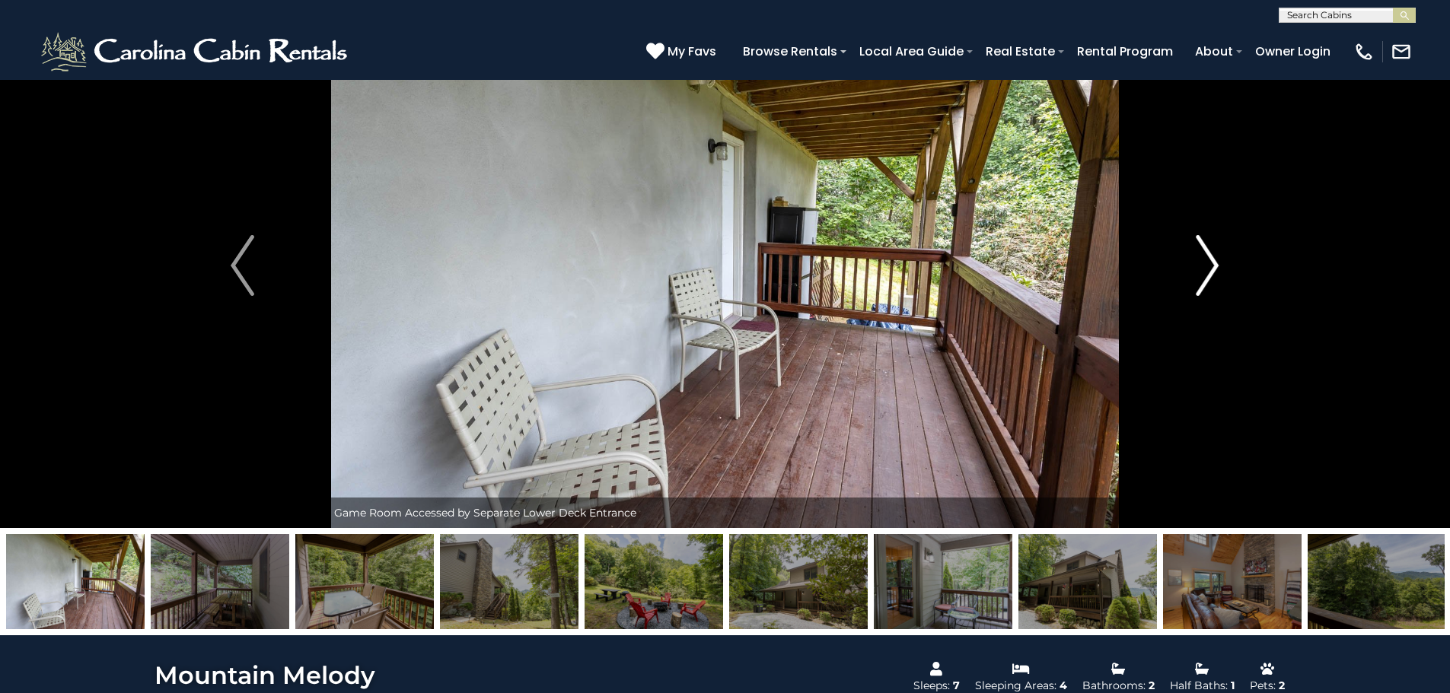
click at [1235, 298] on button "Next" at bounding box center [1206, 265] width 167 height 525
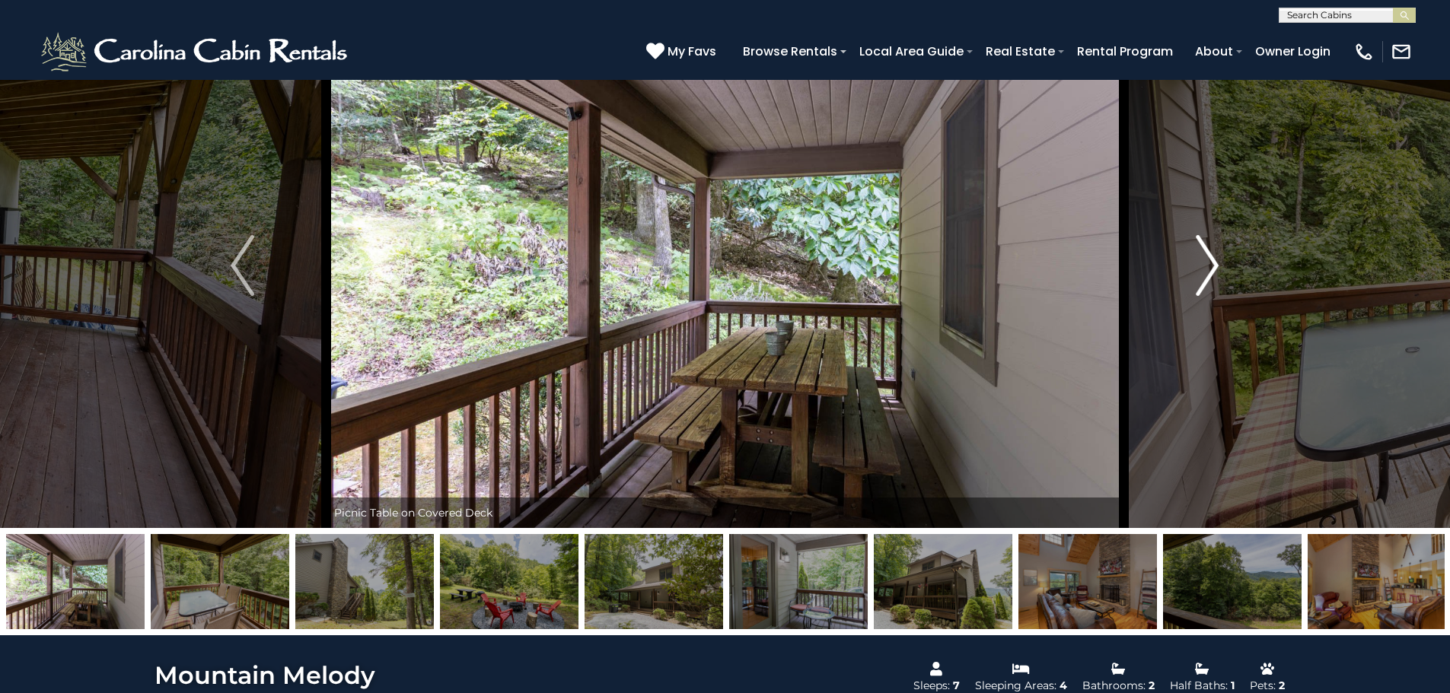
click at [1230, 294] on button "Next" at bounding box center [1206, 265] width 167 height 525
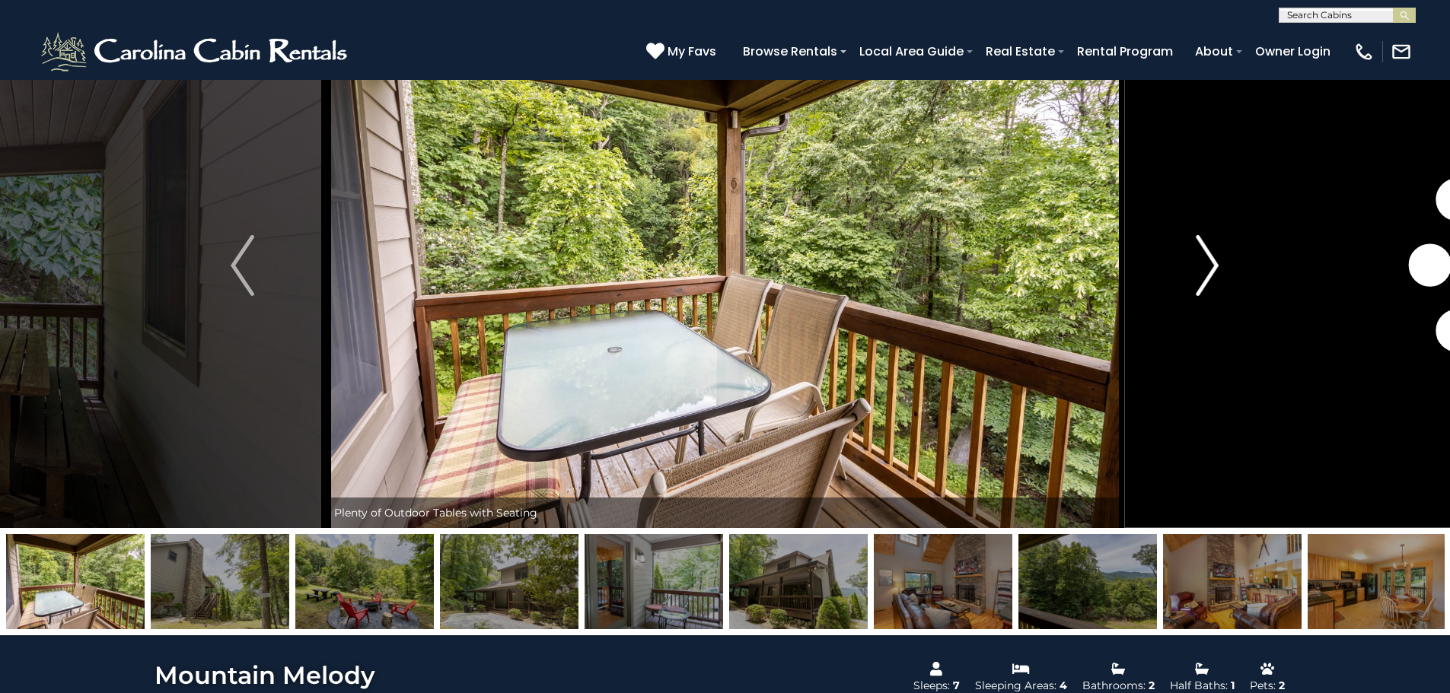
click at [1230, 294] on button "Next" at bounding box center [1206, 265] width 167 height 525
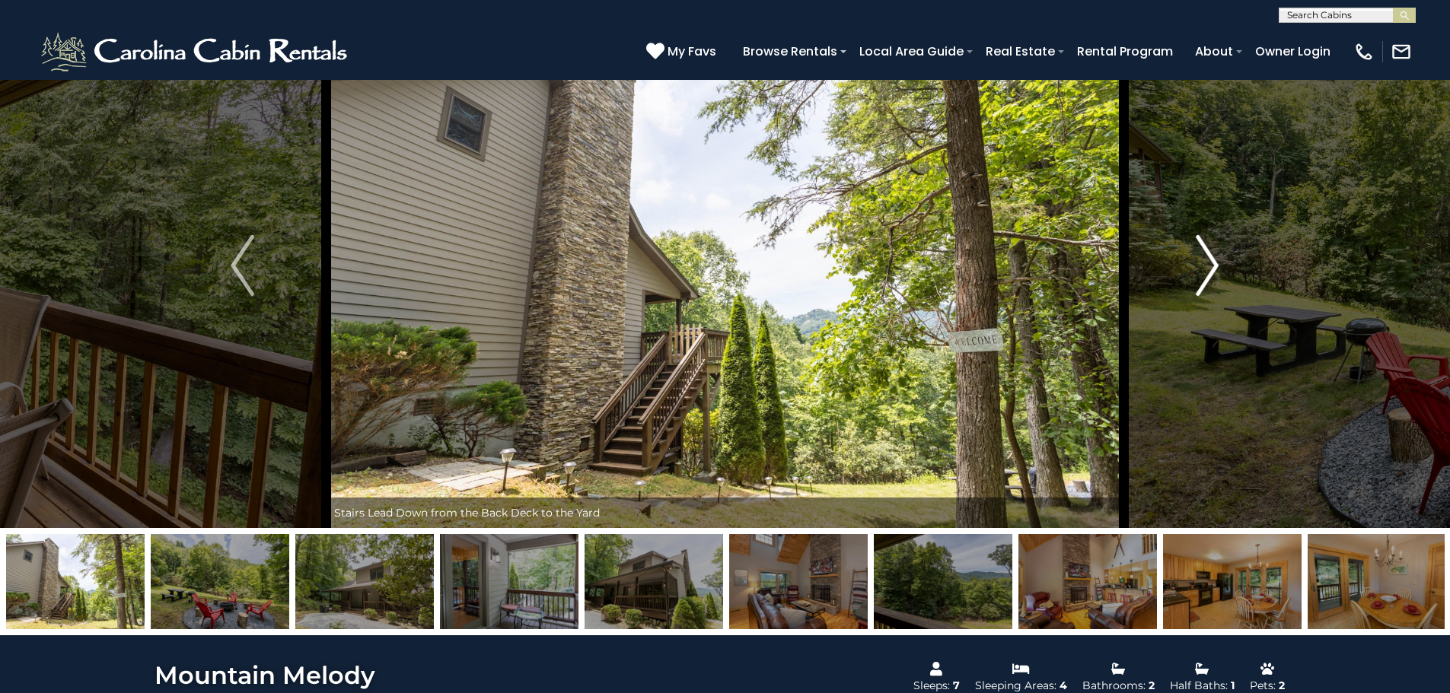
click at [1229, 294] on button "Next" at bounding box center [1206, 265] width 167 height 525
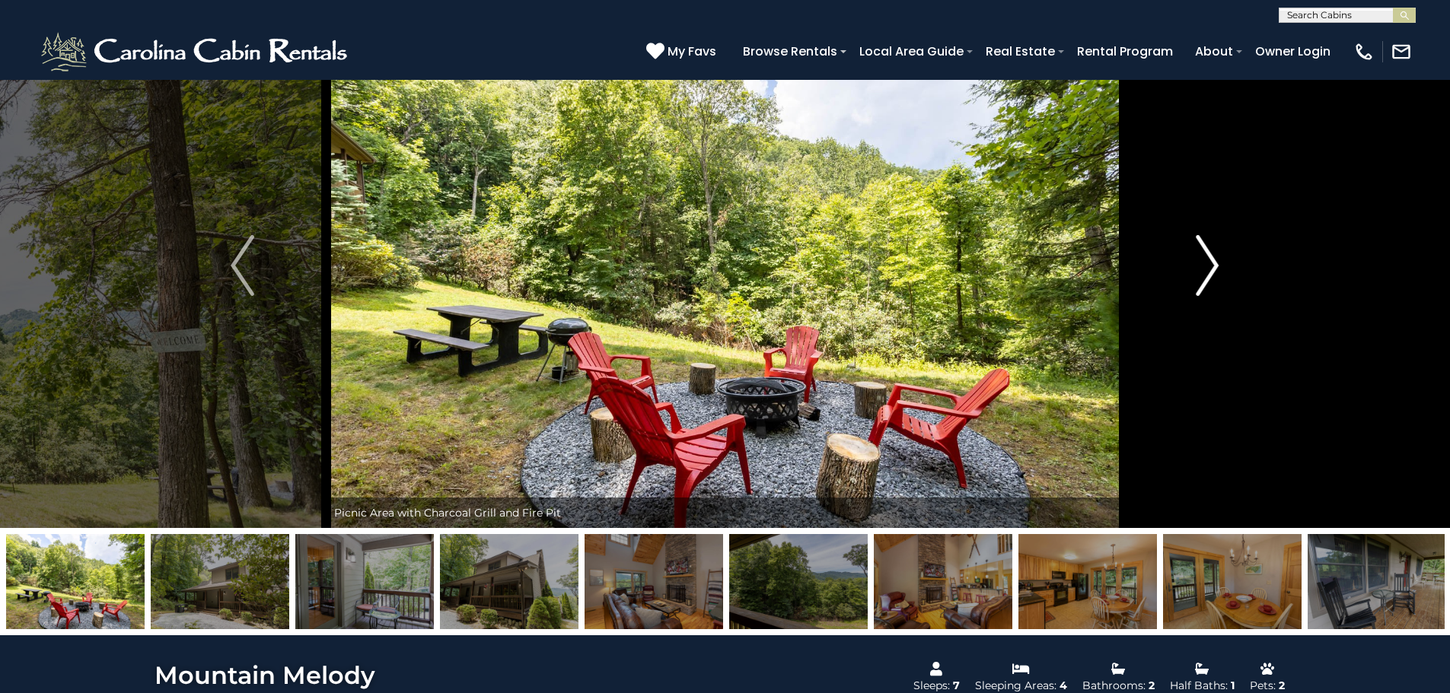
click at [1229, 294] on button "Next" at bounding box center [1206, 265] width 167 height 525
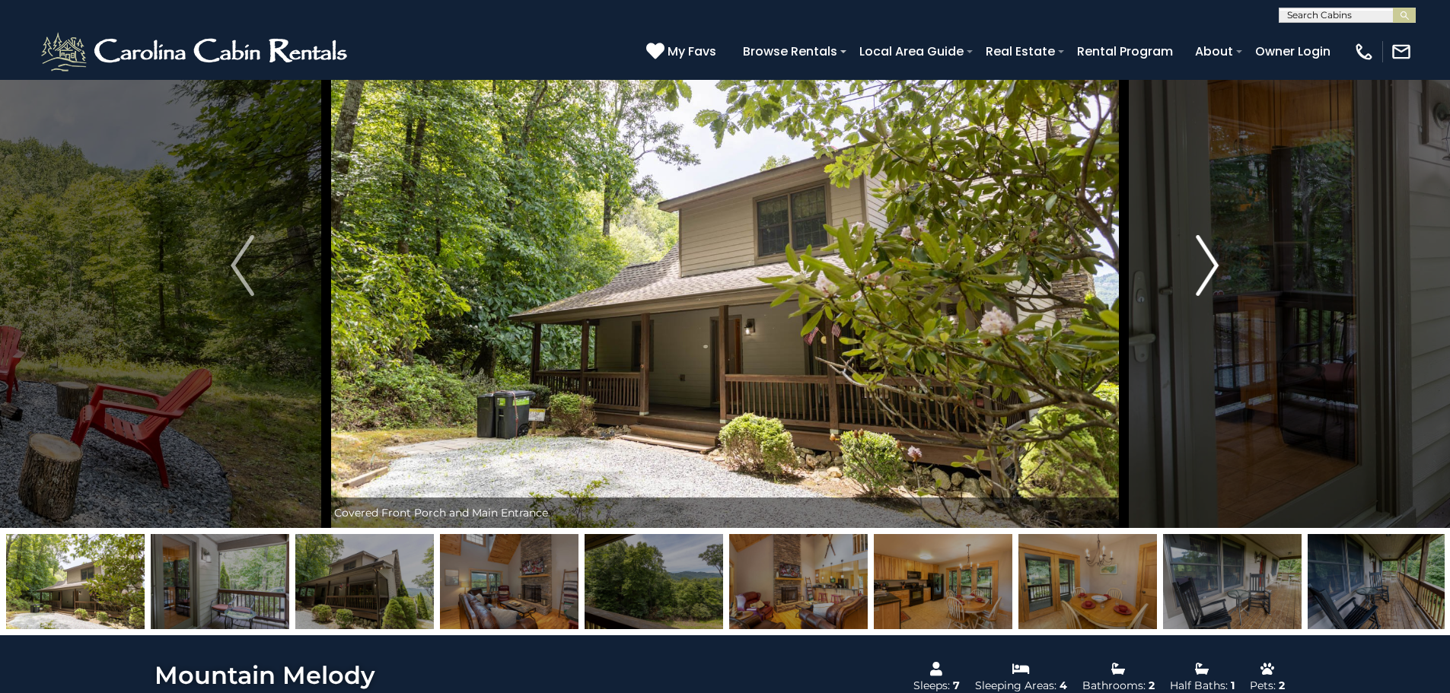
click at [1229, 294] on button "Next" at bounding box center [1206, 265] width 167 height 525
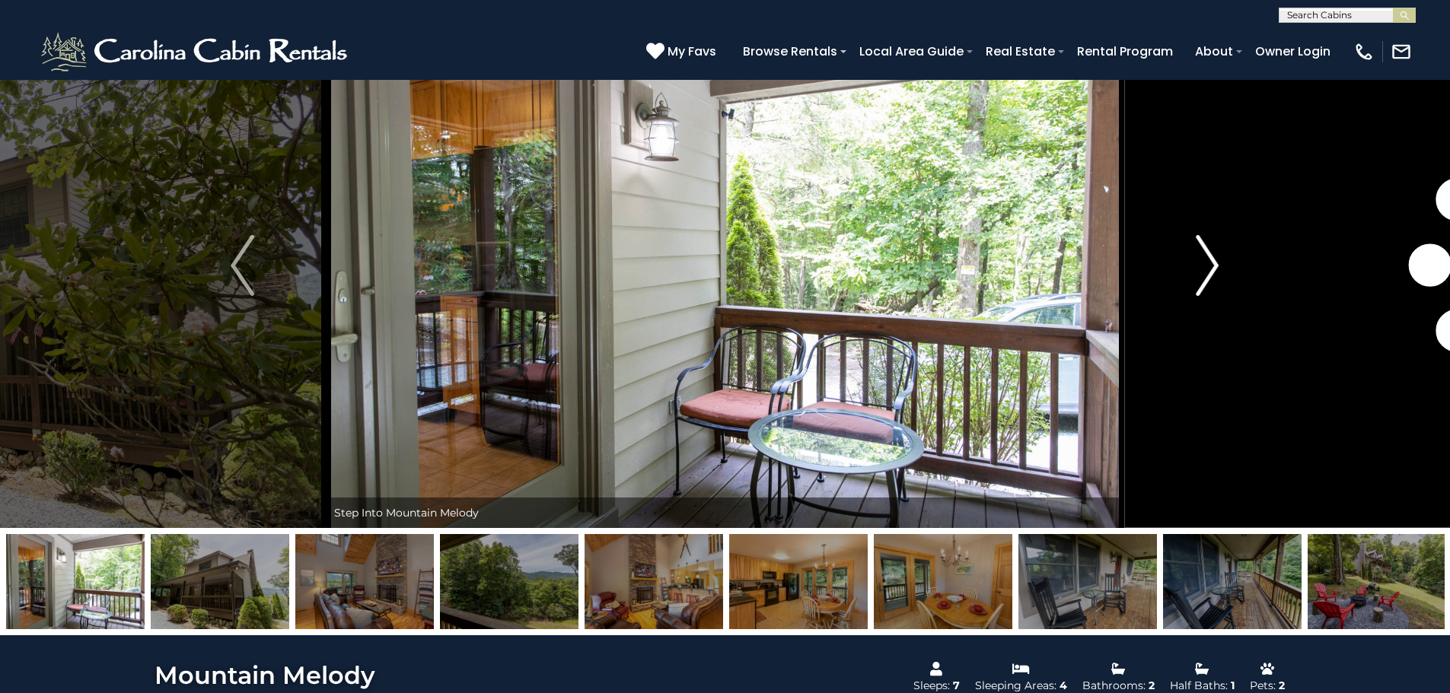
click at [1229, 294] on button "Next" at bounding box center [1206, 265] width 167 height 525
